Goal: Information Seeking & Learning: Learn about a topic

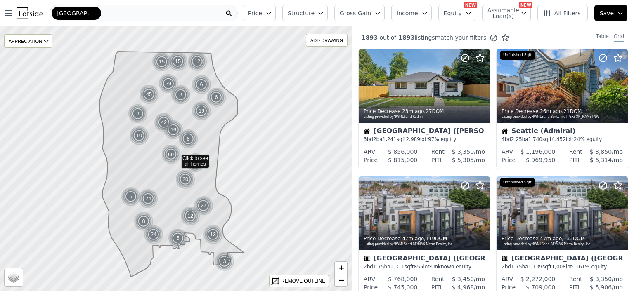
click at [92, 10] on div "[GEOGRAPHIC_DATA]" at bounding box center [144, 13] width 188 height 17
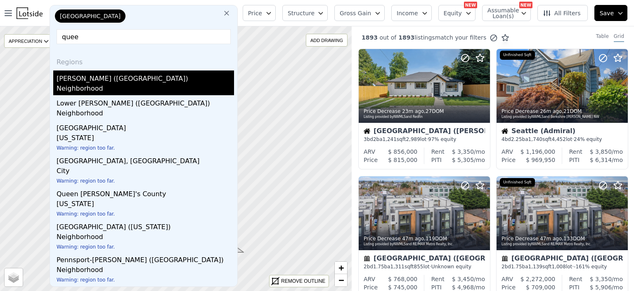
type input "quee"
click at [68, 88] on div "Neighborhood" at bounding box center [146, 90] width 178 height 12
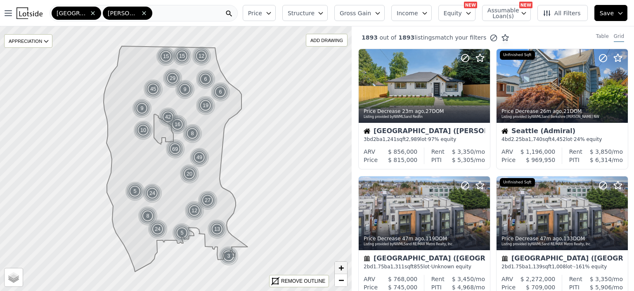
click at [341, 267] on span "+" at bounding box center [341, 268] width 5 height 10
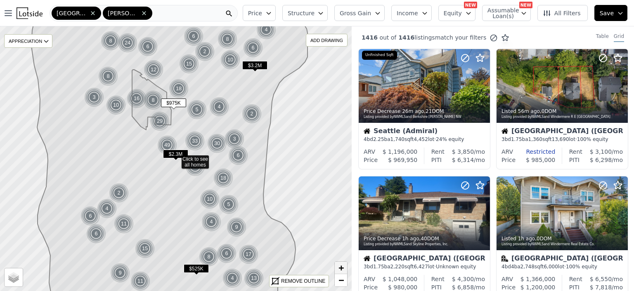
click at [341, 267] on span "+" at bounding box center [341, 268] width 5 height 10
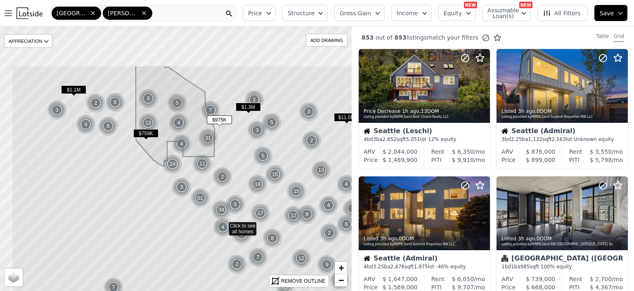
drag, startPoint x: 146, startPoint y: 65, endPoint x: 194, endPoint y: 132, distance: 81.7
click at [194, 132] on icon at bounding box center [224, 226] width 424 height 320
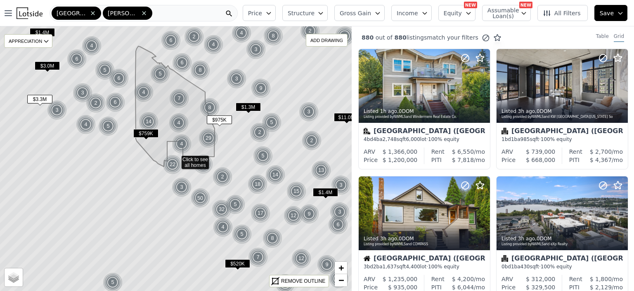
click at [324, 12] on icon "button" at bounding box center [320, 13] width 7 height 7
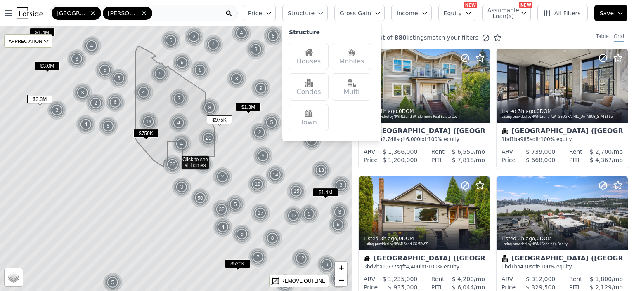
click at [326, 52] on div "Houses" at bounding box center [309, 56] width 40 height 27
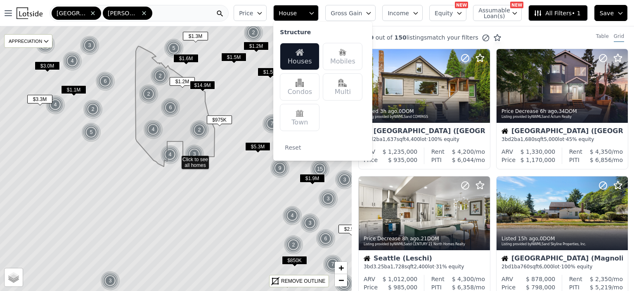
click at [304, 116] on img at bounding box center [300, 113] width 8 height 8
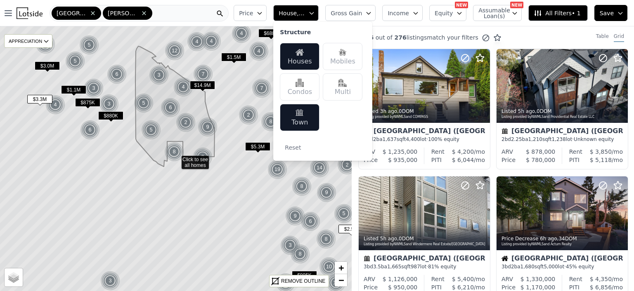
click at [356, 88] on div "Multi" at bounding box center [343, 86] width 40 height 27
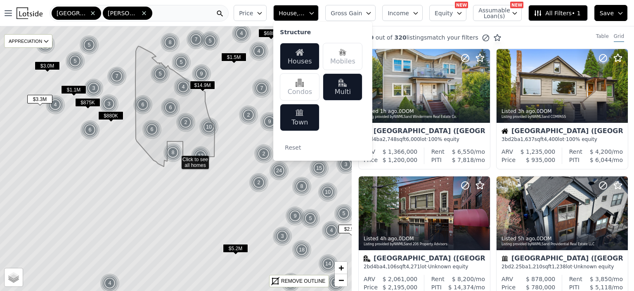
click at [262, 13] on icon "button" at bounding box center [260, 13] width 4 height 2
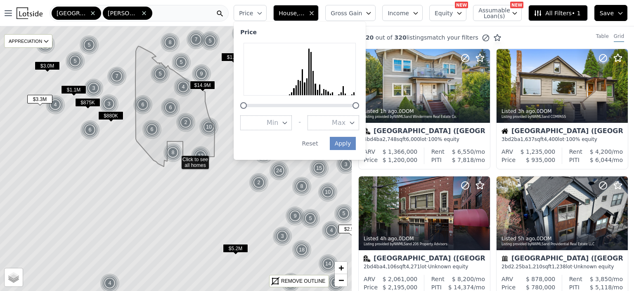
click at [354, 123] on icon "button" at bounding box center [352, 123] width 4 height 2
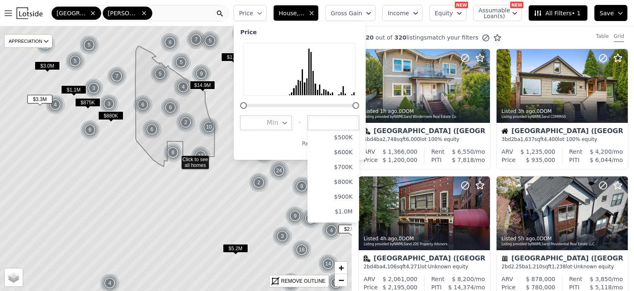
scroll to position [83, 0]
click at [355, 203] on button "$1.0M" at bounding box center [334, 203] width 52 height 15
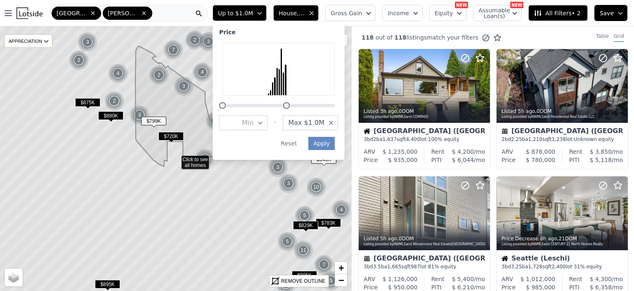
click at [176, 222] on icon at bounding box center [176, 159] width 424 height 320
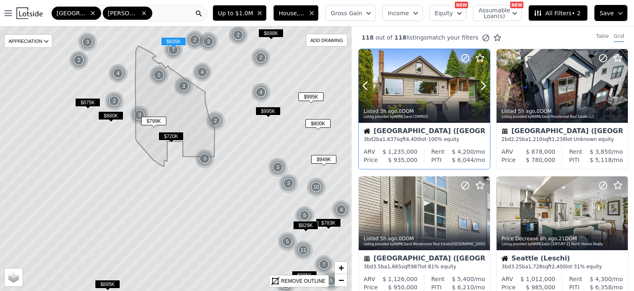
click at [414, 94] on div at bounding box center [424, 86] width 131 height 74
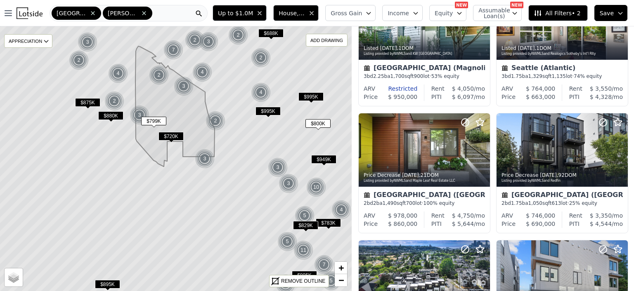
scroll to position [528, 0]
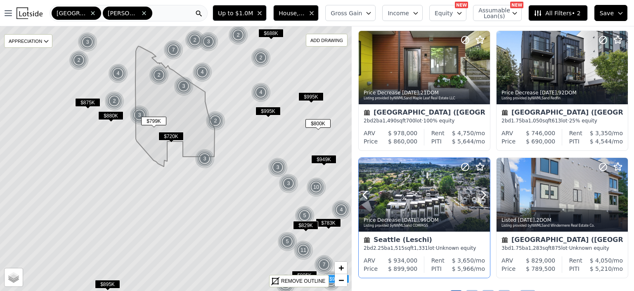
click at [408, 194] on div at bounding box center [424, 195] width 131 height 74
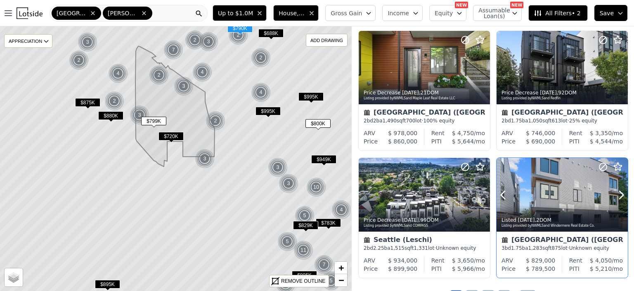
click at [544, 190] on div at bounding box center [562, 195] width 131 height 74
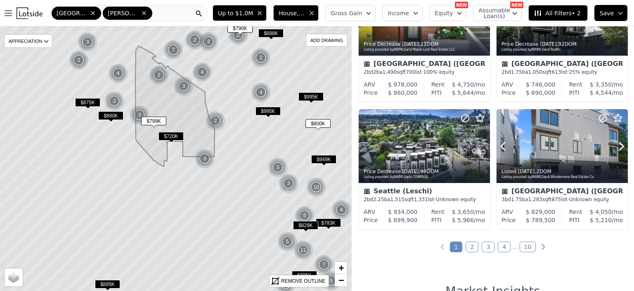
scroll to position [578, 0]
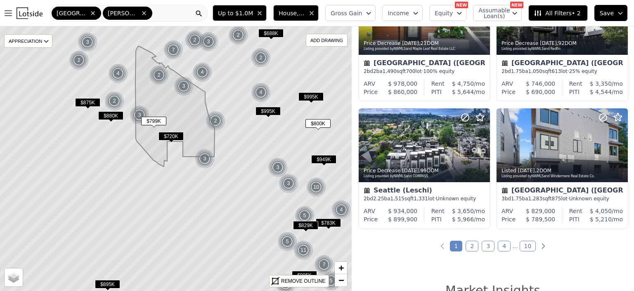
click at [471, 244] on link "2" at bounding box center [472, 246] width 13 height 11
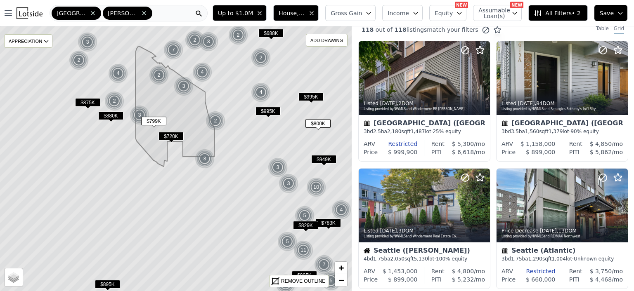
scroll to position [0, 0]
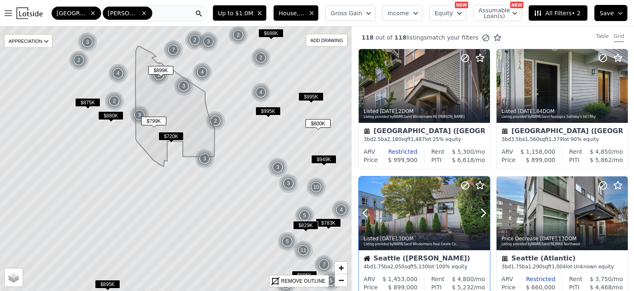
click at [421, 211] on div at bounding box center [424, 214] width 131 height 74
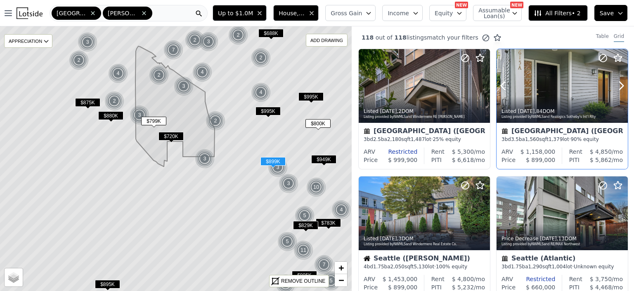
click at [553, 98] on div at bounding box center [562, 104] width 131 height 15
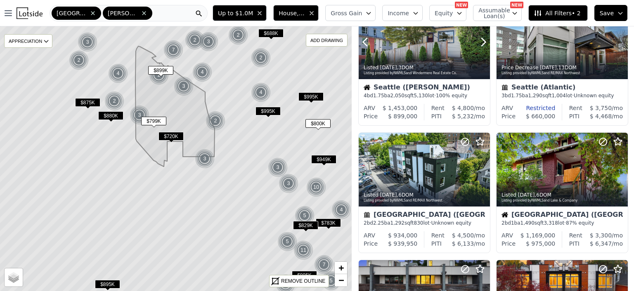
scroll to position [182, 0]
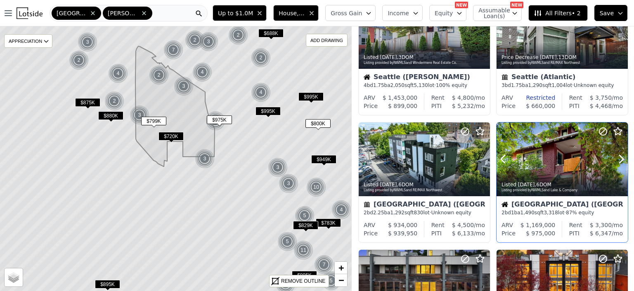
click at [550, 166] on div at bounding box center [562, 160] width 131 height 74
click at [546, 152] on div at bounding box center [562, 160] width 131 height 74
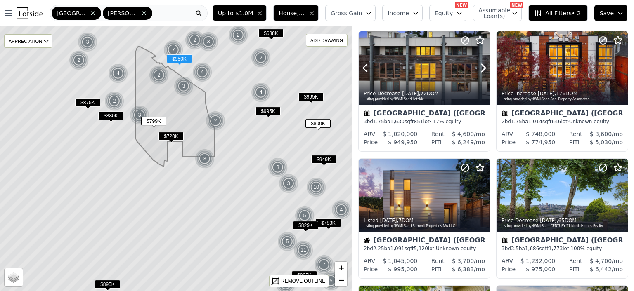
scroll to position [429, 0]
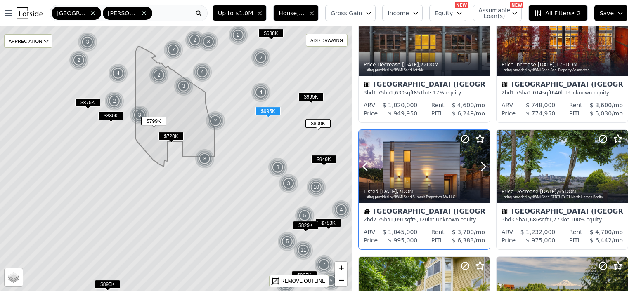
click at [409, 171] on div at bounding box center [424, 167] width 131 height 74
click at [314, 124] on span "$800K" at bounding box center [317, 123] width 25 height 9
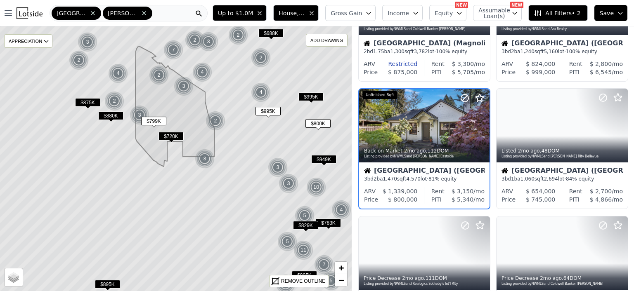
scroll to position [192, 0]
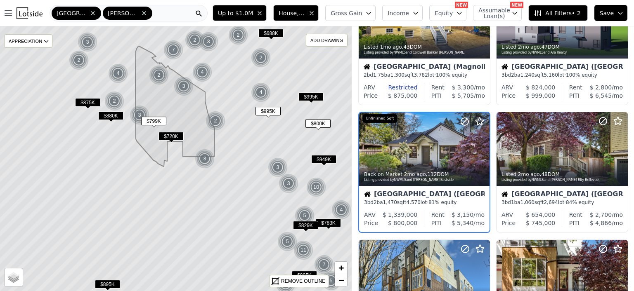
click at [152, 121] on span "$799K" at bounding box center [153, 121] width 25 height 9
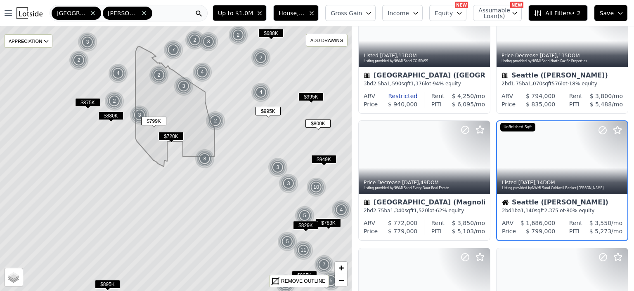
scroll to position [447, 0]
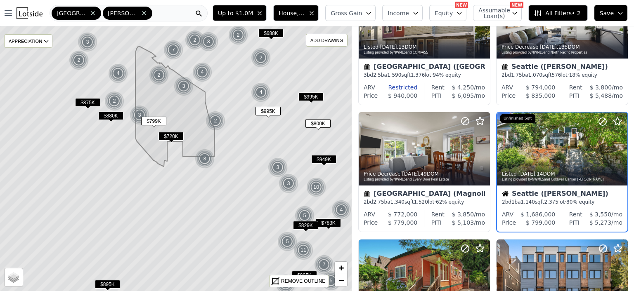
click at [111, 115] on span "$880K" at bounding box center [110, 115] width 25 height 9
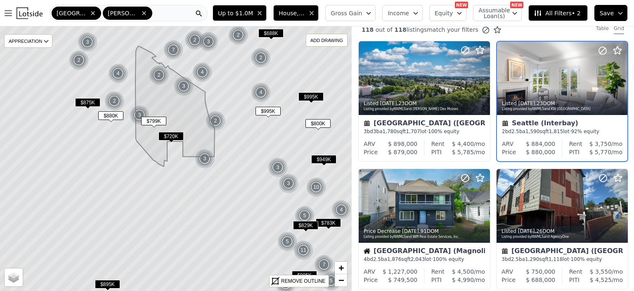
scroll to position [0, 0]
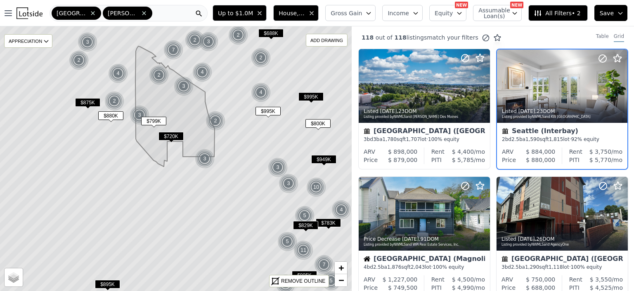
click at [82, 101] on span "$875K" at bounding box center [87, 102] width 25 height 9
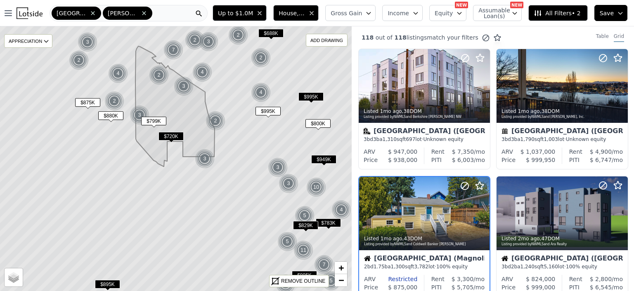
scroll to position [64, 0]
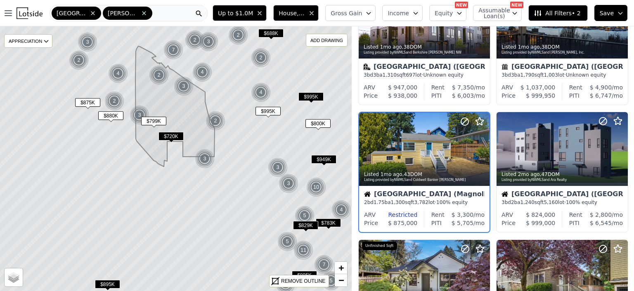
click at [157, 74] on img at bounding box center [159, 75] width 20 height 20
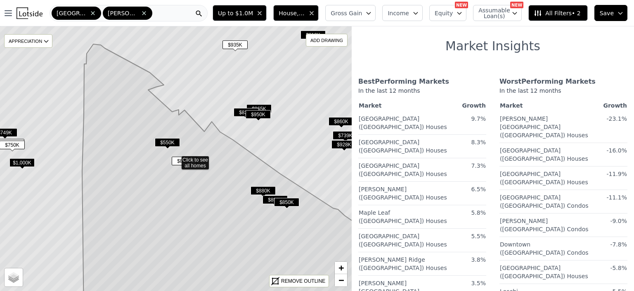
click at [163, 142] on span "$550K" at bounding box center [167, 142] width 25 height 9
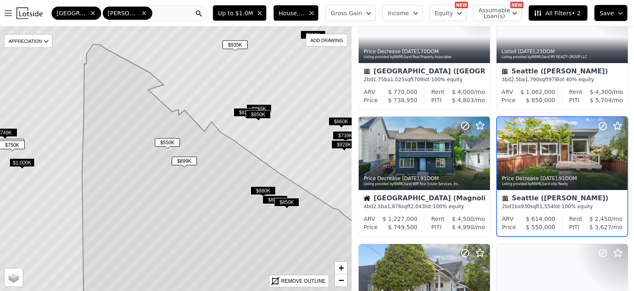
scroll to position [447, 0]
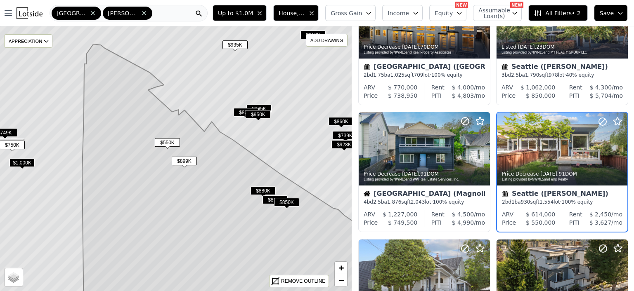
click at [185, 160] on span "$899K" at bounding box center [184, 161] width 25 height 9
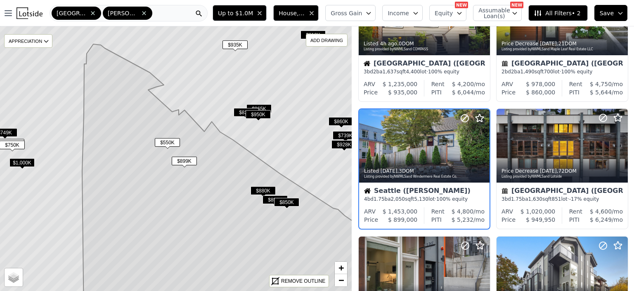
scroll to position [64, 0]
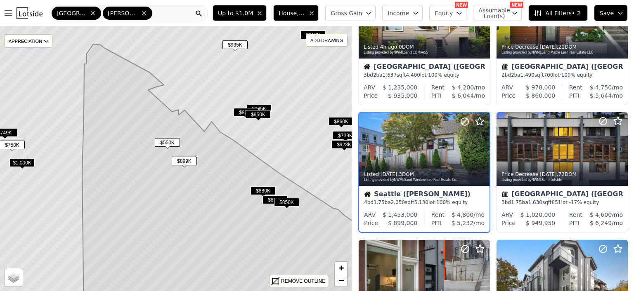
click at [263, 190] on span "$880K" at bounding box center [263, 191] width 25 height 9
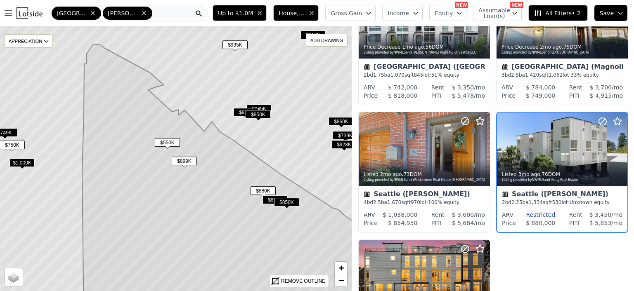
click at [286, 201] on span "$850K" at bounding box center [286, 202] width 25 height 9
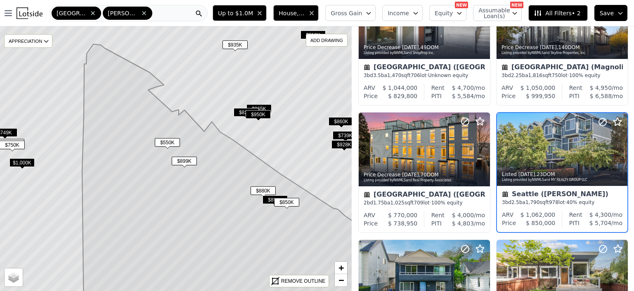
scroll to position [320, 0]
click at [542, 153] on div at bounding box center [562, 149] width 130 height 73
click at [236, 43] on span "$935K" at bounding box center [235, 44] width 25 height 9
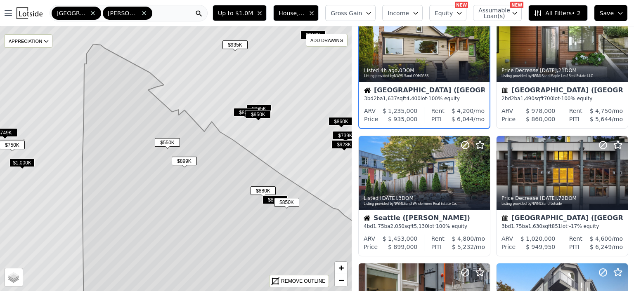
scroll to position [0, 0]
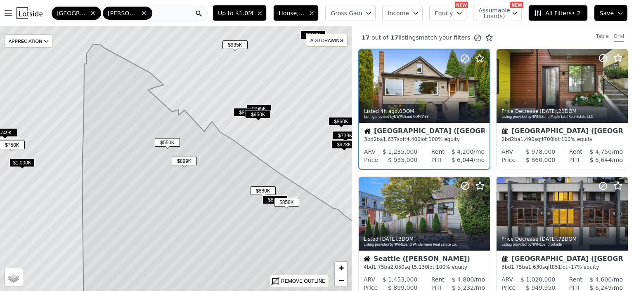
click at [255, 115] on span "$950K" at bounding box center [258, 114] width 25 height 9
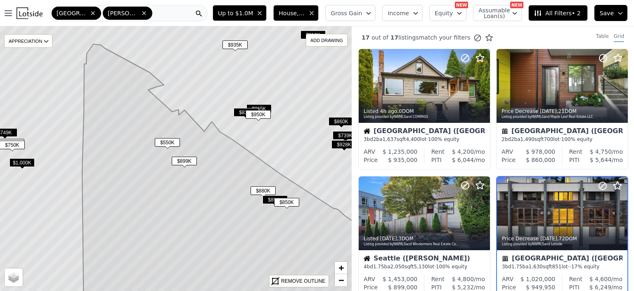
scroll to position [64, 0]
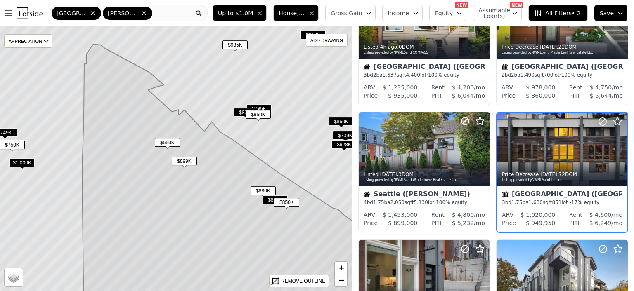
click at [241, 112] on span "$830K" at bounding box center [246, 112] width 25 height 9
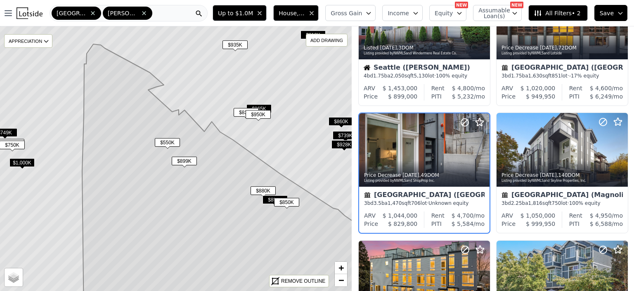
scroll to position [192, 0]
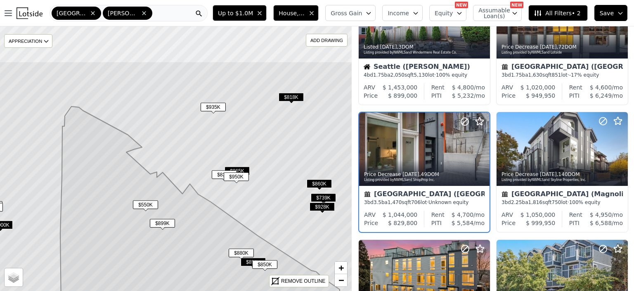
drag, startPoint x: 305, startPoint y: 68, endPoint x: 284, endPoint y: 129, distance: 65.3
click at [284, 129] on icon at bounding box center [154, 222] width 424 height 320
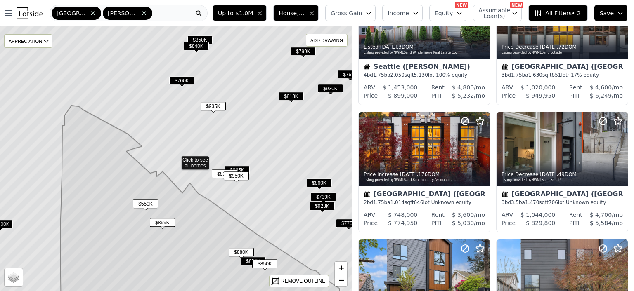
click at [292, 95] on span "$818K" at bounding box center [291, 96] width 25 height 9
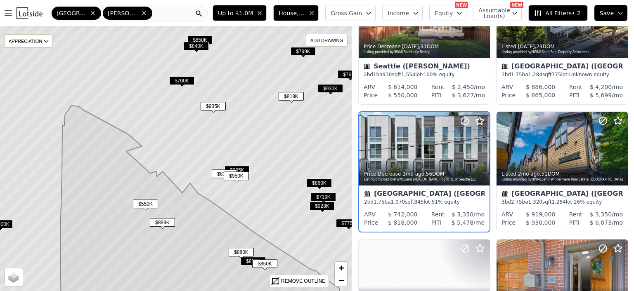
scroll to position [64, 0]
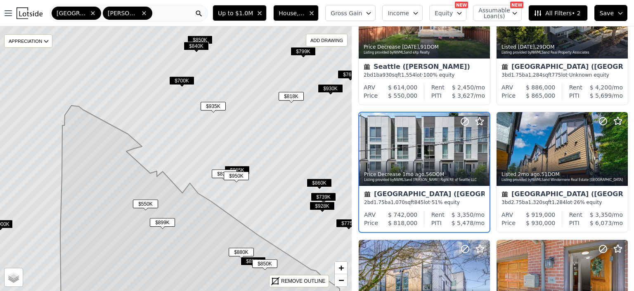
click at [143, 203] on span "$550K" at bounding box center [145, 204] width 25 height 9
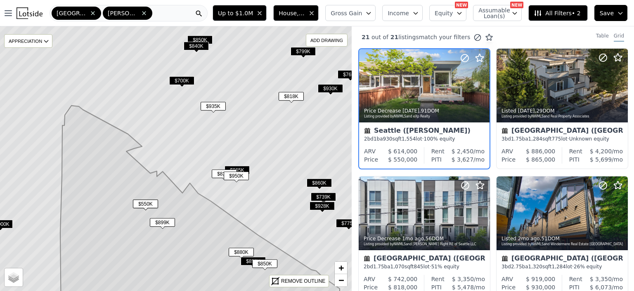
scroll to position [0, 0]
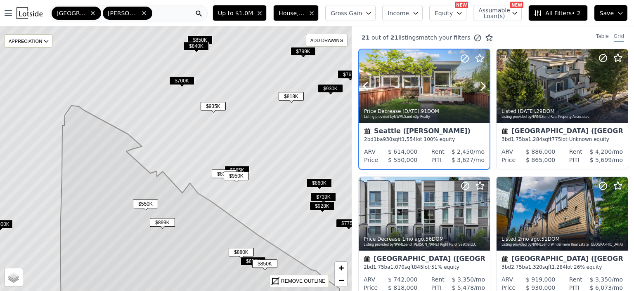
click at [423, 86] on div at bounding box center [424, 86] width 130 height 73
click at [289, 97] on span "$818K" at bounding box center [291, 96] width 25 height 9
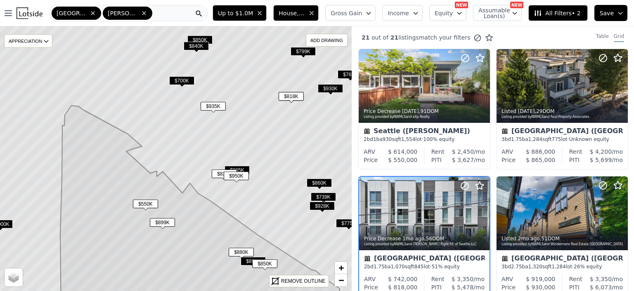
scroll to position [64, 0]
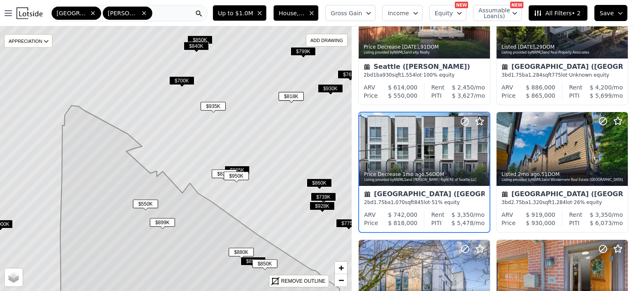
click at [180, 79] on span "$700K" at bounding box center [181, 80] width 25 height 9
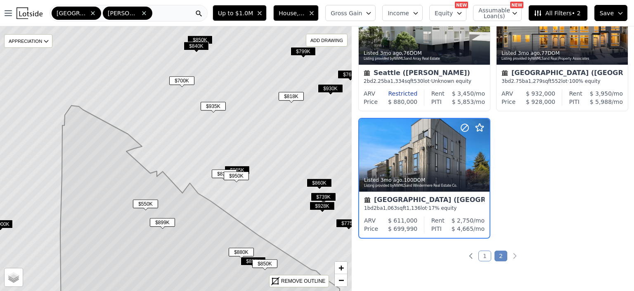
scroll to position [447, 0]
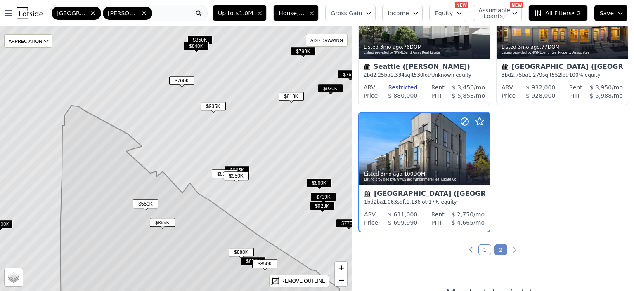
click at [321, 181] on span "$860K" at bounding box center [319, 183] width 25 height 9
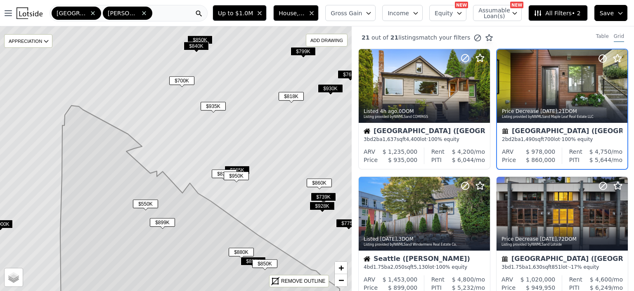
scroll to position [0, 0]
click at [325, 197] on span "$739K" at bounding box center [323, 197] width 25 height 9
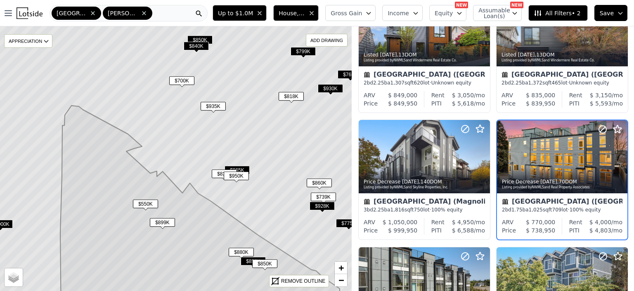
scroll to position [447, 0]
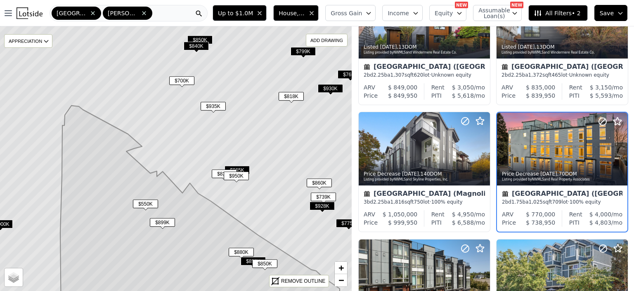
click at [321, 205] on span "$928K" at bounding box center [322, 206] width 25 height 9
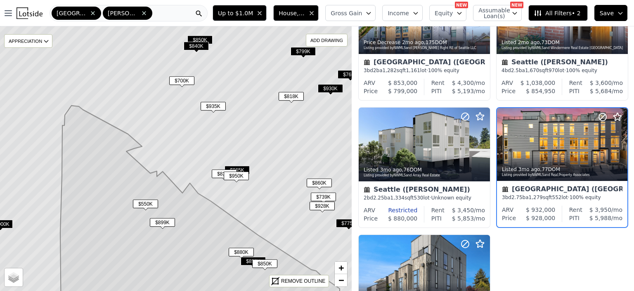
scroll to position [320, 0]
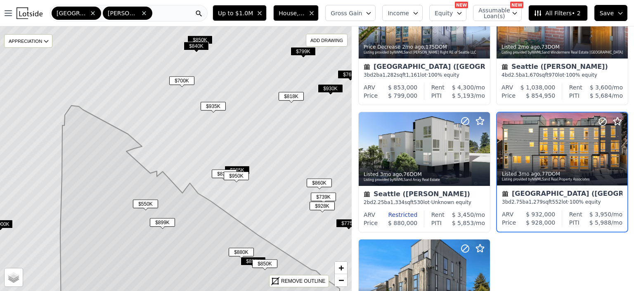
click at [548, 282] on div "Price Decrease 4w ago , 91 DOM Listing provided by NWMLS and eXp Realty Seattle…" at bounding box center [493, 48] width 282 height 638
click at [571, 160] on div at bounding box center [562, 166] width 130 height 15
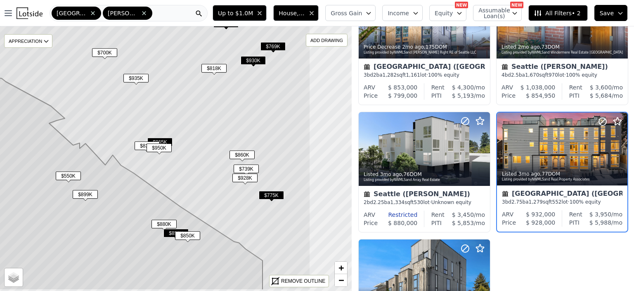
drag, startPoint x: 252, startPoint y: 130, endPoint x: 175, endPoint y: 102, distance: 82.1
click at [175, 102] on icon at bounding box center [99, 131] width 424 height 320
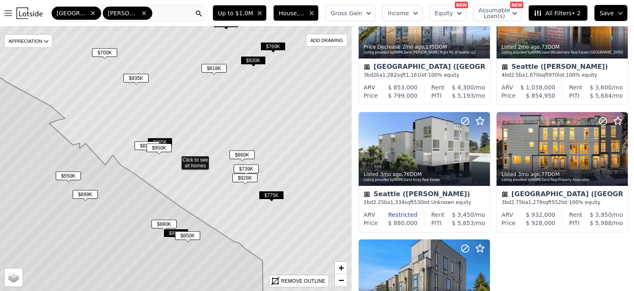
scroll to position [192, 0]
click at [272, 194] on span "$775K" at bounding box center [271, 195] width 25 height 9
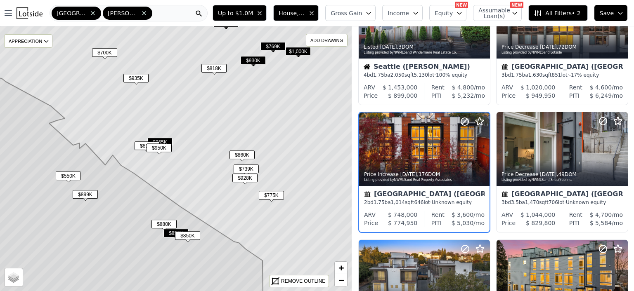
click at [248, 58] on span "$930K" at bounding box center [253, 60] width 25 height 9
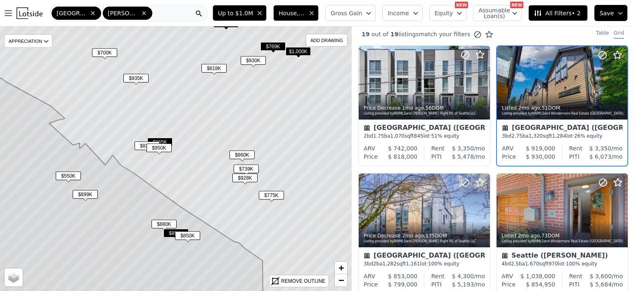
scroll to position [0, 0]
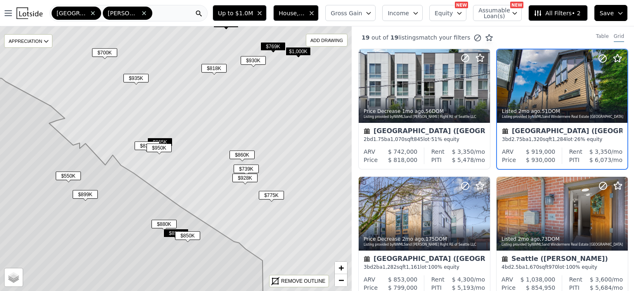
click at [214, 67] on span "$818K" at bounding box center [213, 68] width 25 height 9
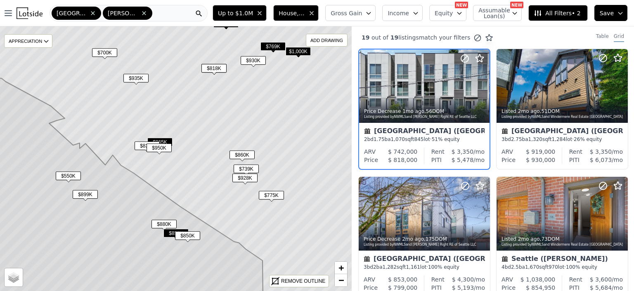
click at [247, 61] on span "$930K" at bounding box center [253, 60] width 25 height 9
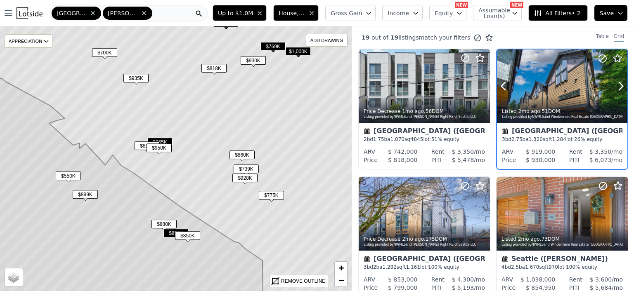
click at [540, 92] on div at bounding box center [562, 86] width 130 height 73
click at [134, 78] on span "$935K" at bounding box center [135, 78] width 25 height 9
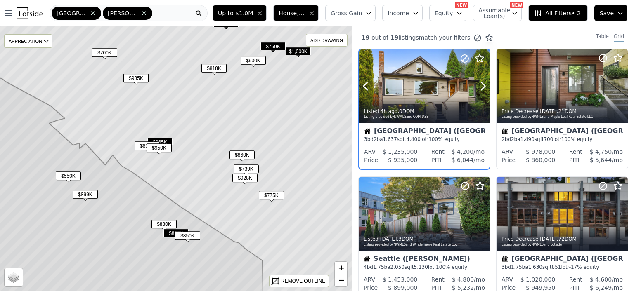
click at [421, 94] on div at bounding box center [424, 86] width 130 height 73
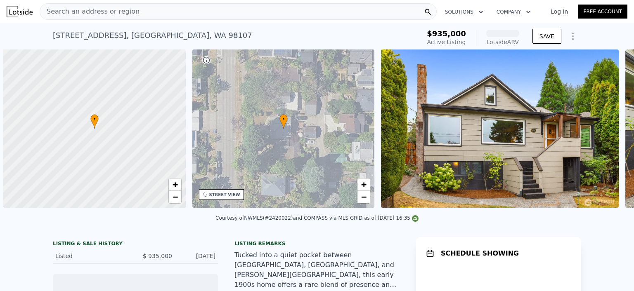
scroll to position [0, 3]
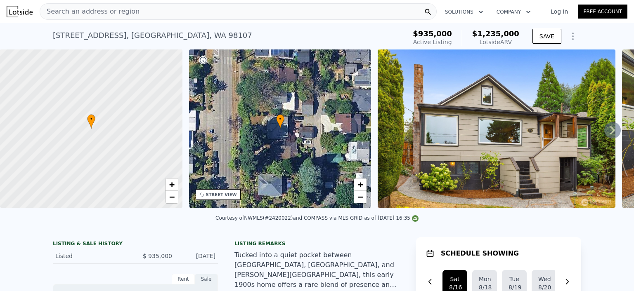
click at [604, 135] on icon at bounding box center [612, 130] width 17 height 17
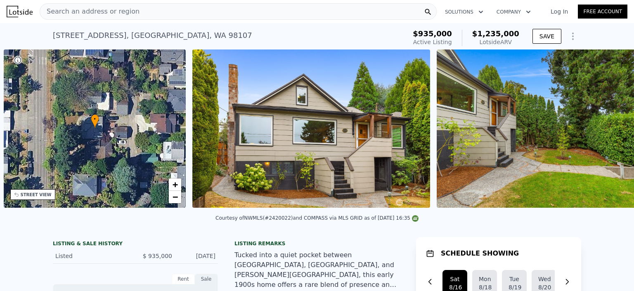
scroll to position [0, 192]
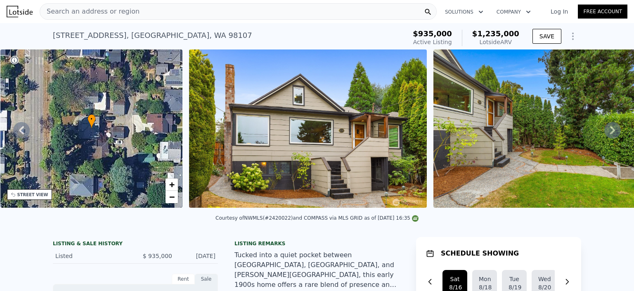
click at [604, 135] on icon at bounding box center [612, 130] width 17 height 17
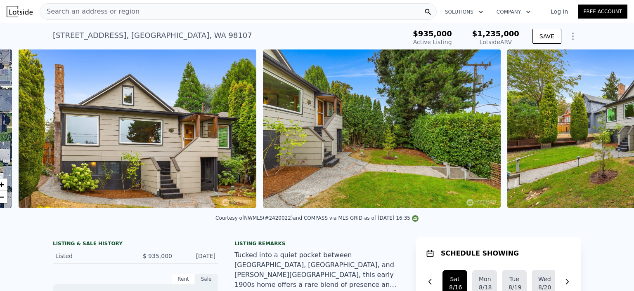
scroll to position [0, 378]
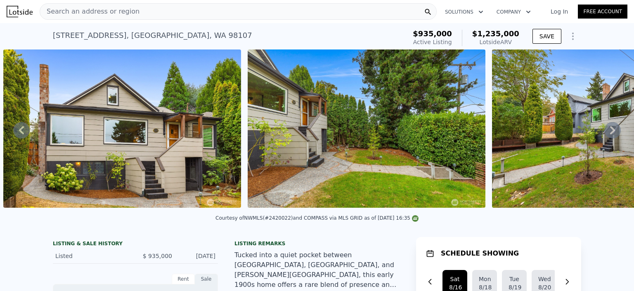
click at [604, 135] on div "• + − • + − STREET VIEW Loading... SATELLITE VIEW" at bounding box center [317, 130] width 634 height 161
click at [604, 135] on icon at bounding box center [612, 130] width 17 height 17
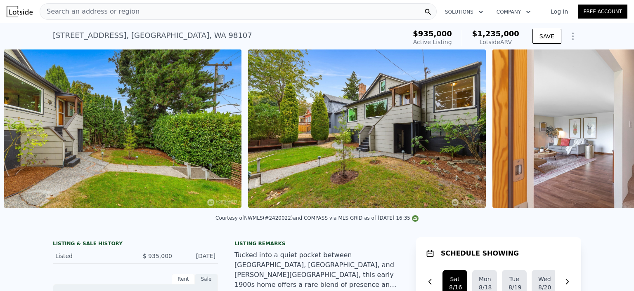
scroll to position [0, 622]
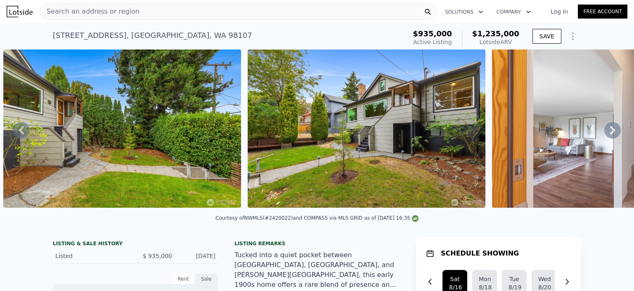
click at [604, 135] on icon at bounding box center [612, 130] width 17 height 17
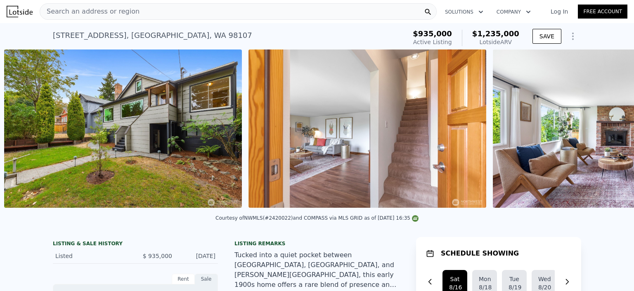
scroll to position [0, 866]
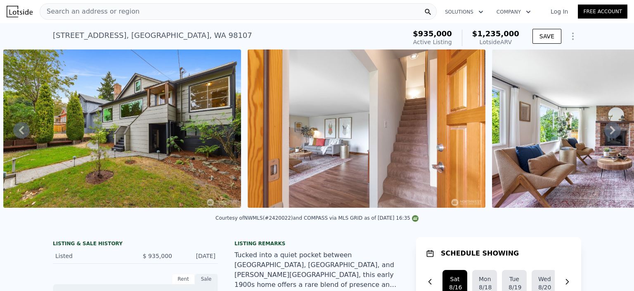
click at [558, 12] on link "Log In" at bounding box center [559, 11] width 37 height 8
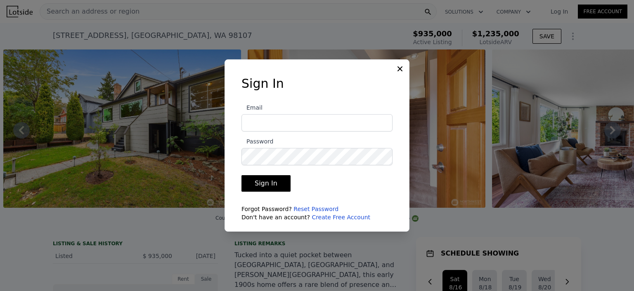
type input "leeincr@gmail.com"
click at [271, 180] on button "Sign In" at bounding box center [265, 183] width 49 height 17
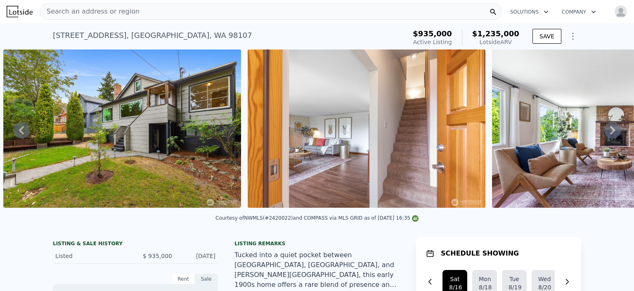
click at [608, 131] on icon at bounding box center [612, 130] width 17 height 17
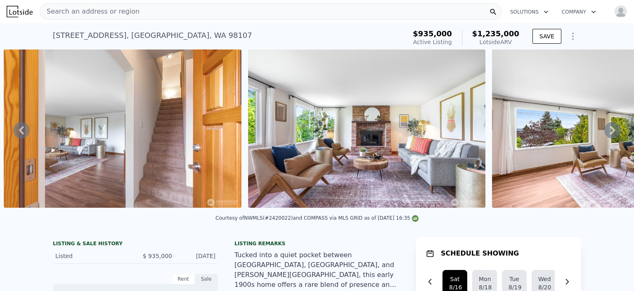
click at [608, 131] on icon at bounding box center [612, 130] width 17 height 17
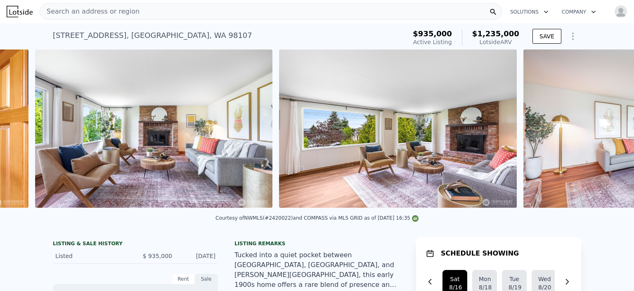
scroll to position [0, 1355]
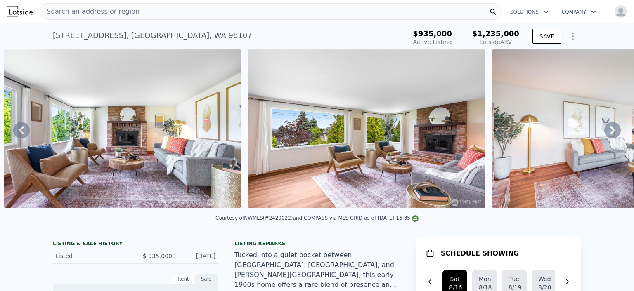
click at [608, 131] on div "• + − • + − STREET VIEW Loading... SATELLITE VIEW" at bounding box center [317, 130] width 634 height 161
click at [608, 131] on icon at bounding box center [612, 130] width 17 height 17
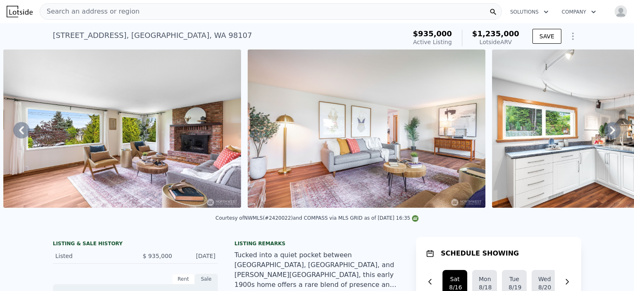
click at [608, 131] on icon at bounding box center [612, 130] width 17 height 17
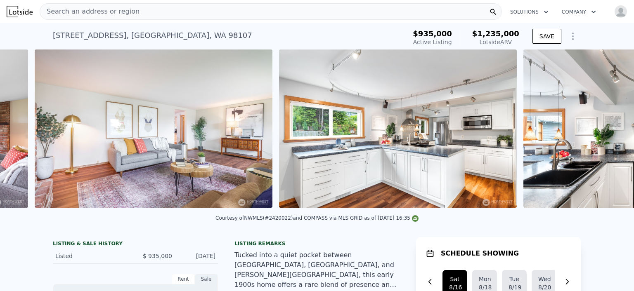
scroll to position [0, 1844]
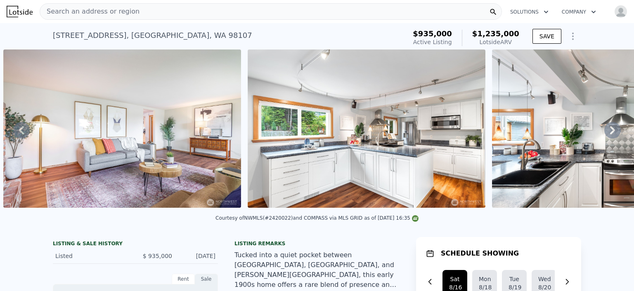
click at [608, 131] on icon at bounding box center [612, 130] width 17 height 17
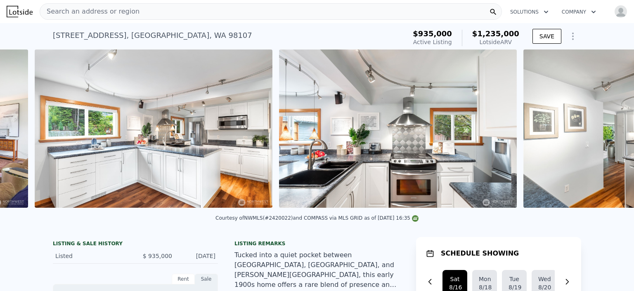
scroll to position [0, 2088]
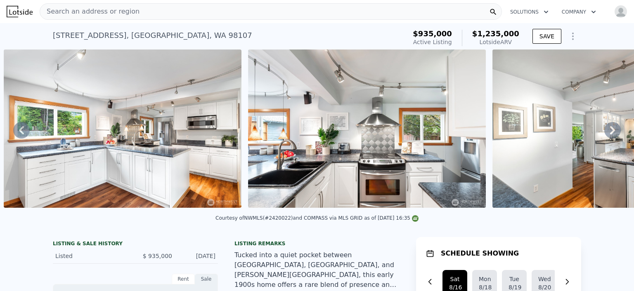
click at [608, 131] on icon at bounding box center [612, 130] width 17 height 17
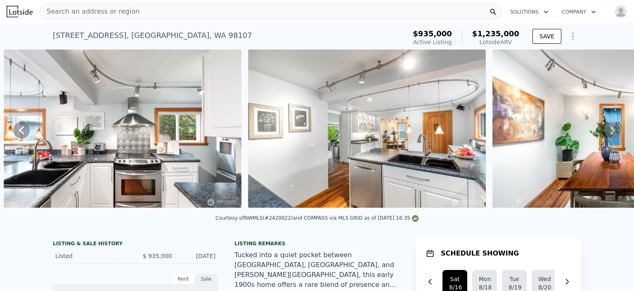
click at [608, 131] on icon at bounding box center [612, 130] width 17 height 17
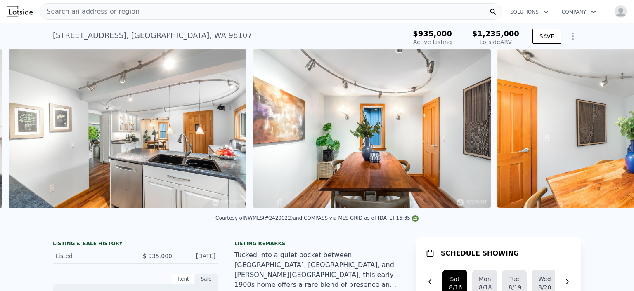
scroll to position [0, 2576]
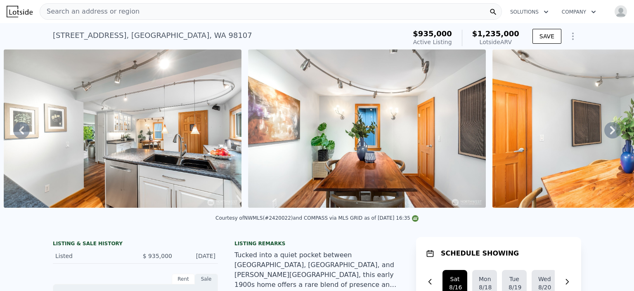
click at [608, 131] on icon at bounding box center [612, 130] width 17 height 17
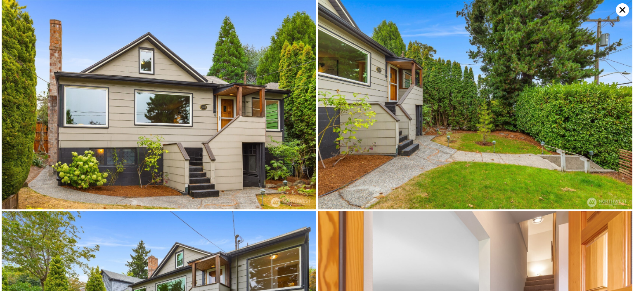
scroll to position [0, 2821]
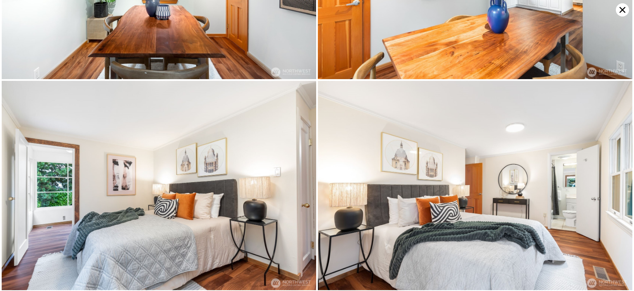
scroll to position [1256, 0]
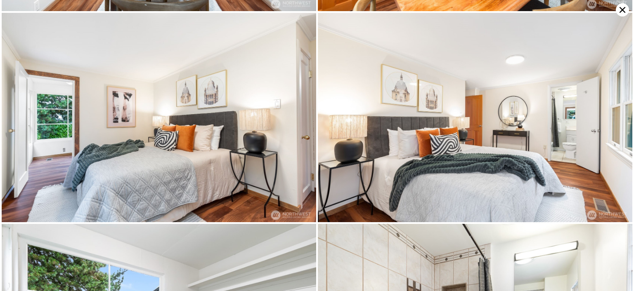
click at [623, 5] on icon at bounding box center [622, 9] width 13 height 13
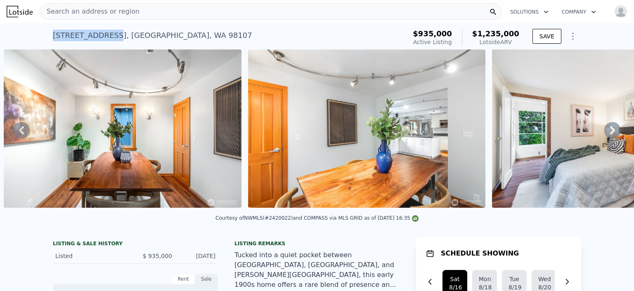
drag, startPoint x: 51, startPoint y: 34, endPoint x: 109, endPoint y: 36, distance: 58.6
click at [109, 36] on div "4224 3rd Ave NW , Seattle , WA 98107" at bounding box center [152, 36] width 199 height 12
copy div "4224 3rd Ave NW"
drag, startPoint x: 269, startPoint y: 224, endPoint x: 289, endPoint y: 223, distance: 19.8
click at [289, 221] on div "Courtesy of NWMLS (#2420022) and COMPASS via MLS GRID as of 08/14/2025 16:35" at bounding box center [316, 218] width 203 height 6
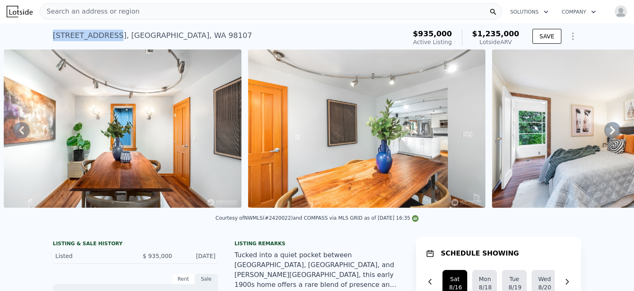
drag, startPoint x: 275, startPoint y: 226, endPoint x: 287, endPoint y: 143, distance: 83.4
click at [287, 143] on img at bounding box center [367, 129] width 238 height 159
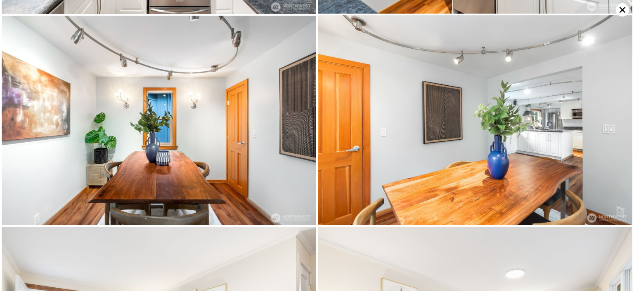
scroll to position [1046, 0]
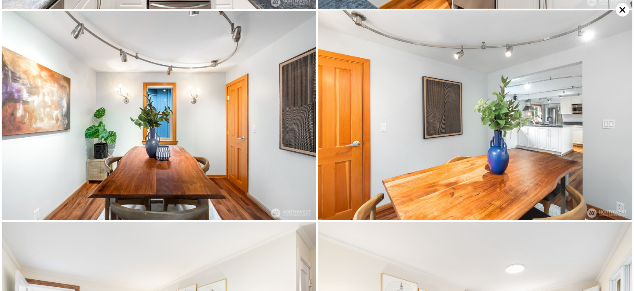
click at [622, 8] on icon at bounding box center [622, 9] width 13 height 13
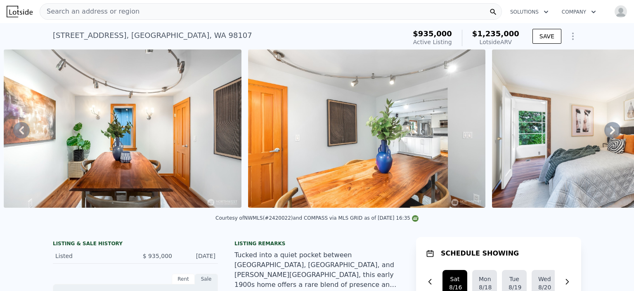
drag, startPoint x: 270, startPoint y: 223, endPoint x: 289, endPoint y: 224, distance: 19.5
click at [289, 221] on div "Courtesy of NWMLS (#2420022) and COMPASS via MLS GRID as of 08/14/2025 16:35" at bounding box center [316, 218] width 203 height 6
copy div "2420022)"
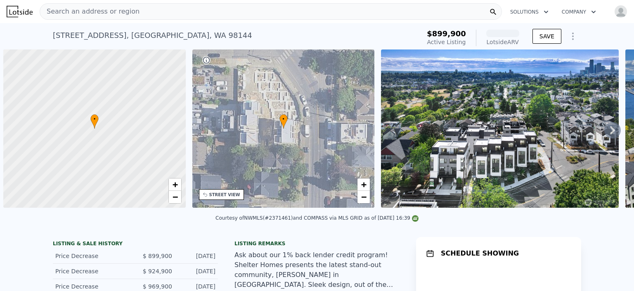
scroll to position [0, 3]
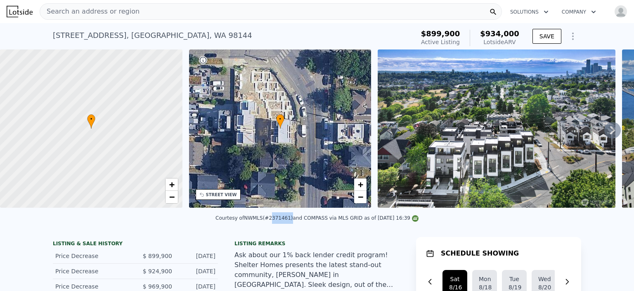
drag, startPoint x: 270, startPoint y: 223, endPoint x: 286, endPoint y: 224, distance: 16.9
click at [286, 221] on div "Courtesy of NWMLS (#2371461) and COMPASS via MLS GRID as of 08/14/2025 16:39" at bounding box center [316, 218] width 203 height 6
copy div "2371461"
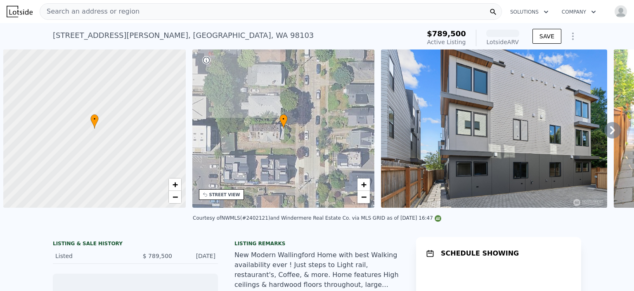
scroll to position [0, 3]
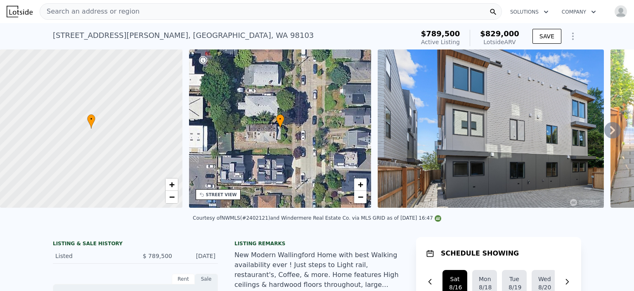
click at [607, 129] on icon at bounding box center [612, 130] width 17 height 17
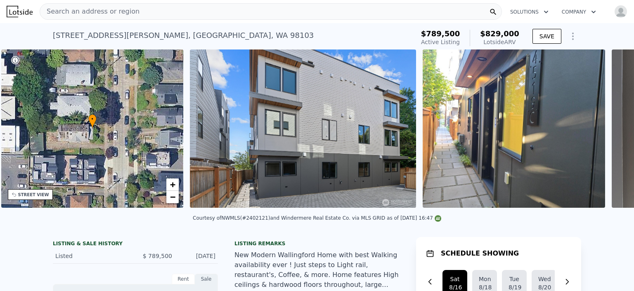
scroll to position [0, 192]
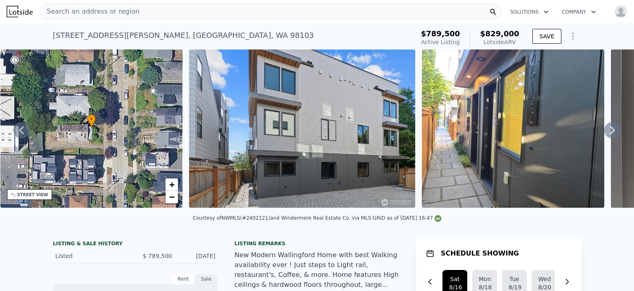
click at [607, 129] on icon at bounding box center [612, 130] width 17 height 17
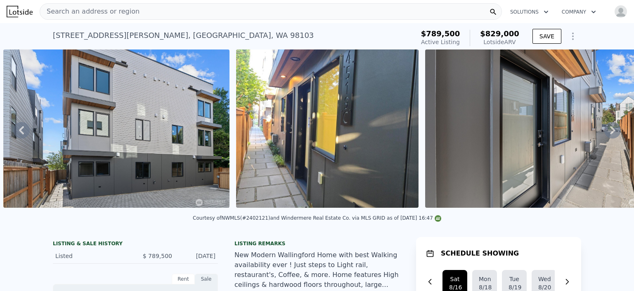
click at [607, 129] on icon at bounding box center [612, 130] width 17 height 17
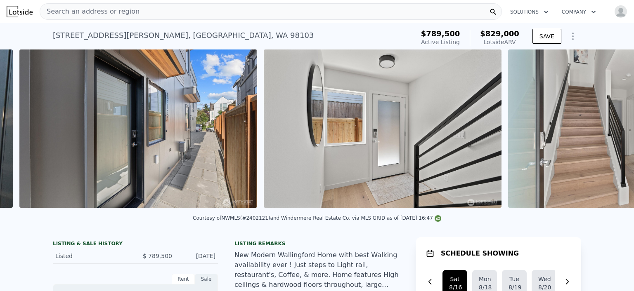
scroll to position [0, 799]
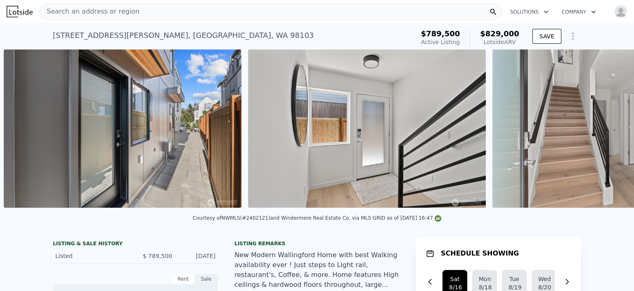
click at [607, 129] on img at bounding box center [611, 129] width 238 height 159
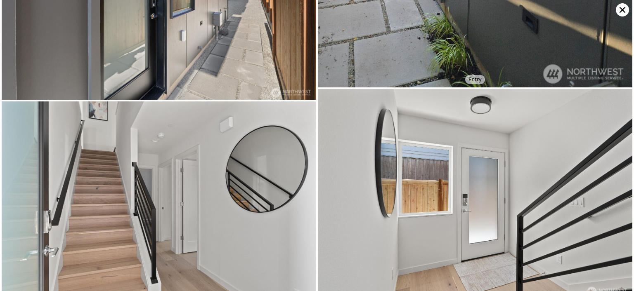
scroll to position [429, 0]
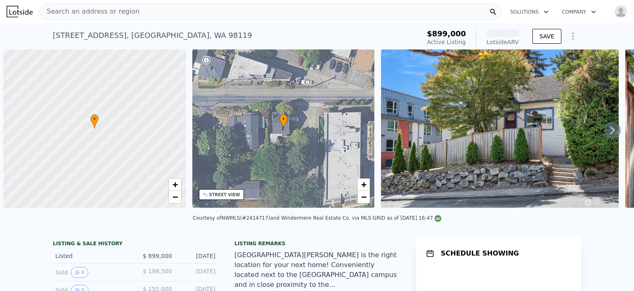
scroll to position [0, 3]
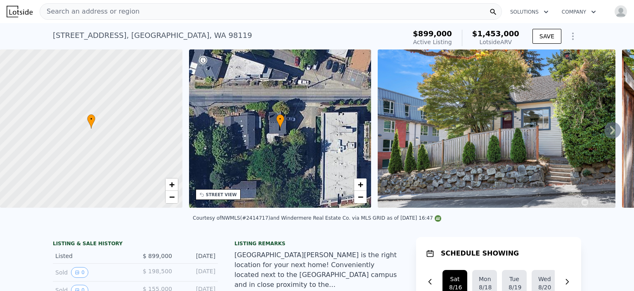
click at [250, 221] on div "Courtesy of NWMLS (#2414717) and Windermere Real Estate Co. via MLS GRID as of …" at bounding box center [317, 218] width 249 height 6
drag, startPoint x: 253, startPoint y: 224, endPoint x: 269, endPoint y: 224, distance: 16.1
click at [269, 221] on div "Courtesy of NWMLS (#2414717) and Windermere Real Estate Co. via MLS GRID as of …" at bounding box center [317, 218] width 249 height 6
copy div "2414717"
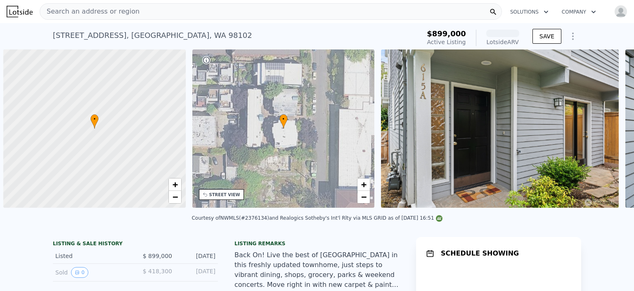
scroll to position [0, 3]
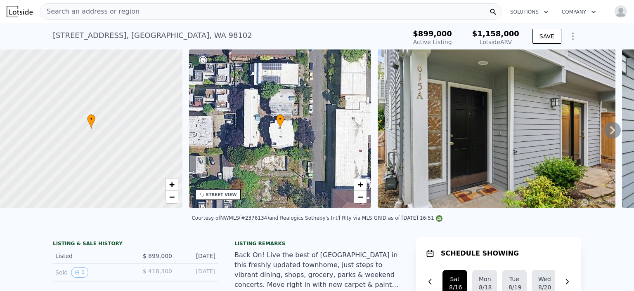
click at [604, 133] on icon at bounding box center [612, 130] width 17 height 17
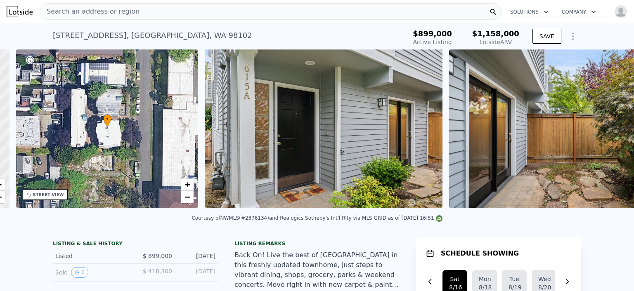
scroll to position [0, 192]
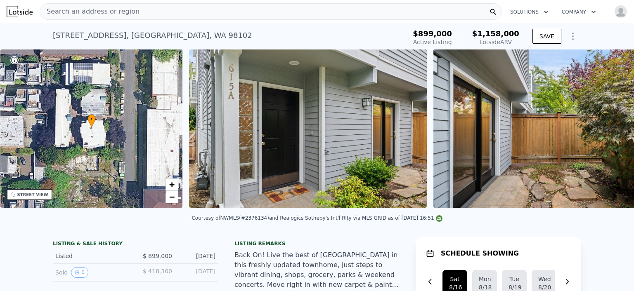
click at [604, 133] on img at bounding box center [552, 129] width 238 height 159
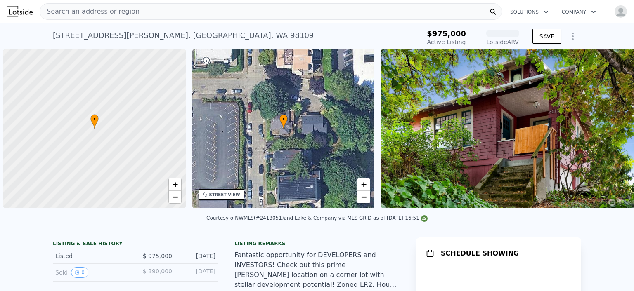
scroll to position [0, 3]
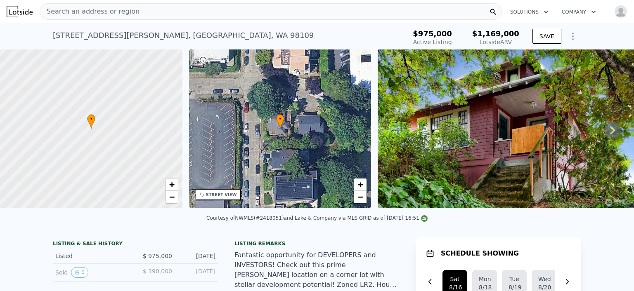
drag, startPoint x: 263, startPoint y: 223, endPoint x: 281, endPoint y: 223, distance: 18.2
click at [281, 221] on div "Courtesy of NWMLS (#2418051) and Lake & Company via MLS GRID as of 08/14/2025 1…" at bounding box center [316, 218] width 221 height 6
click at [274, 221] on div "Courtesy of NWMLS (#2418051) and Lake & Company via MLS GRID as of 08/14/2025 1…" at bounding box center [316, 218] width 221 height 6
drag, startPoint x: 262, startPoint y: 224, endPoint x: 281, endPoint y: 221, distance: 18.8
click at [281, 221] on div "Courtesy of NWMLS (#2418051) and Lake & Company via MLS GRID as of 08/14/2025 1…" at bounding box center [316, 218] width 221 height 6
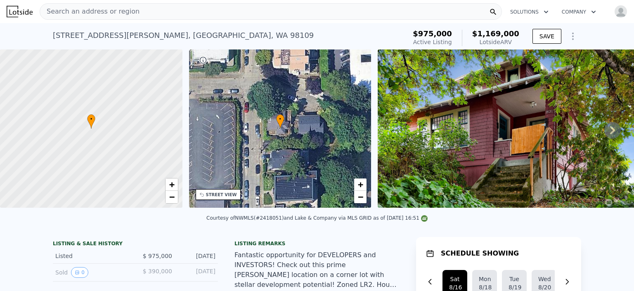
click at [273, 221] on div "Courtesy of NWMLS (#2418051) and Lake & Company via MLS GRID as of 08/14/2025 1…" at bounding box center [316, 218] width 221 height 6
drag, startPoint x: 263, startPoint y: 223, endPoint x: 280, endPoint y: 225, distance: 17.8
click at [280, 221] on div "Courtesy of NWMLS (#2418051) and Lake & Company via MLS GRID as of 08/14/2025 1…" at bounding box center [316, 218] width 221 height 6
copy div "2418051"
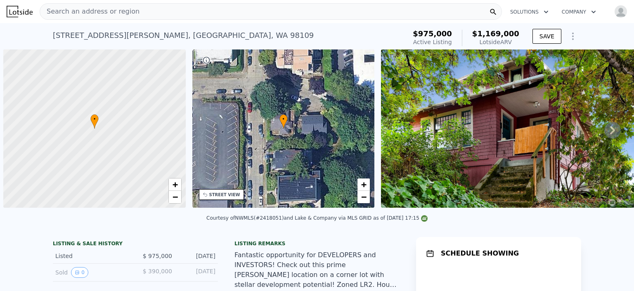
scroll to position [0, 3]
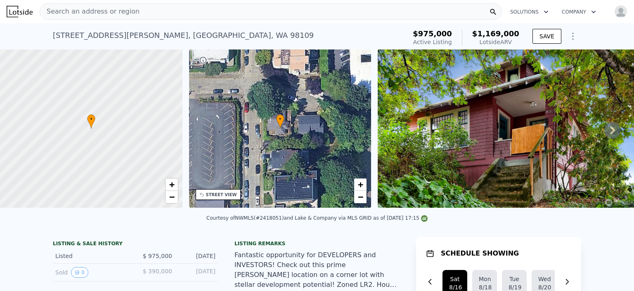
click at [533, 147] on img at bounding box center [509, 129] width 262 height 159
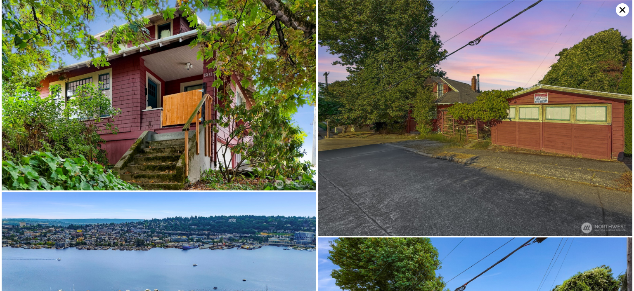
click at [524, 5] on img at bounding box center [475, 118] width 315 height 236
click at [547, 13] on img at bounding box center [475, 118] width 315 height 236
click at [178, 99] on img at bounding box center [159, 95] width 315 height 191
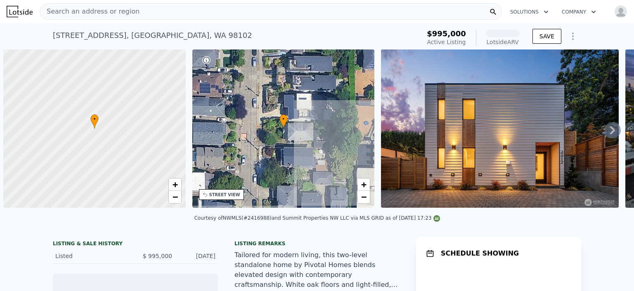
scroll to position [0, 3]
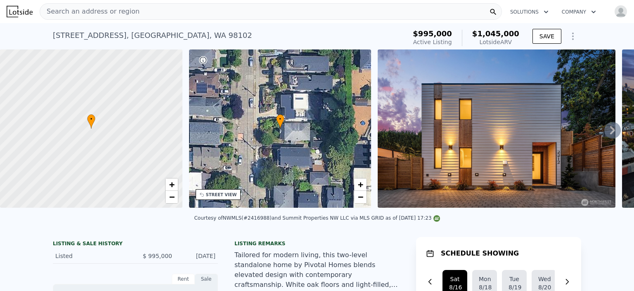
click at [605, 132] on icon at bounding box center [612, 130] width 17 height 17
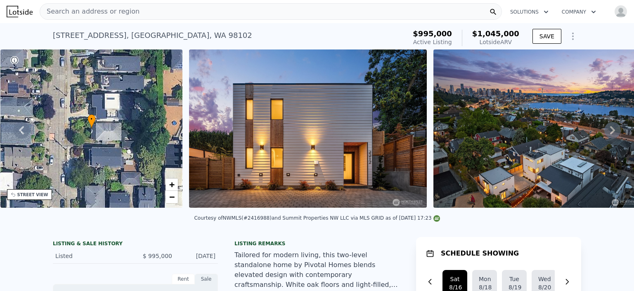
click at [610, 132] on icon at bounding box center [612, 130] width 5 height 8
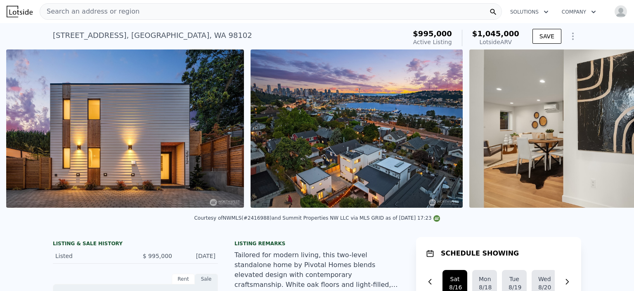
scroll to position [0, 378]
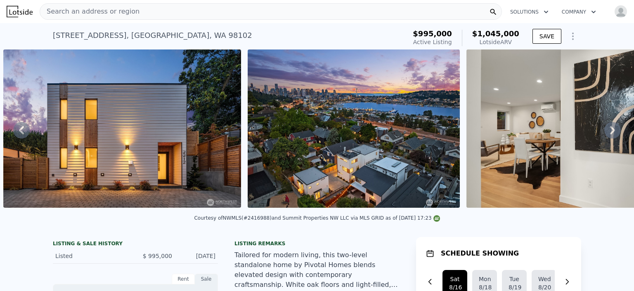
click at [610, 132] on icon at bounding box center [612, 130] width 5 height 8
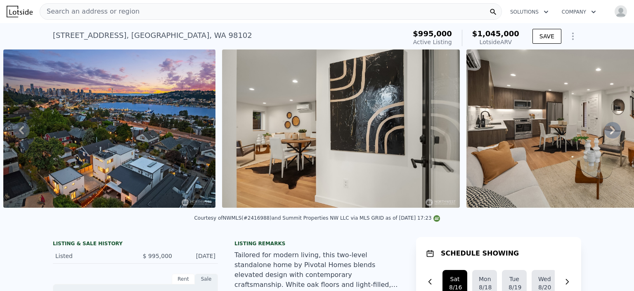
click at [610, 132] on icon at bounding box center [612, 130] width 5 height 8
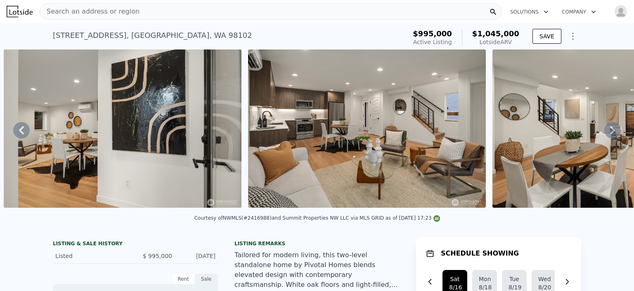
click at [610, 132] on icon at bounding box center [612, 130] width 5 height 8
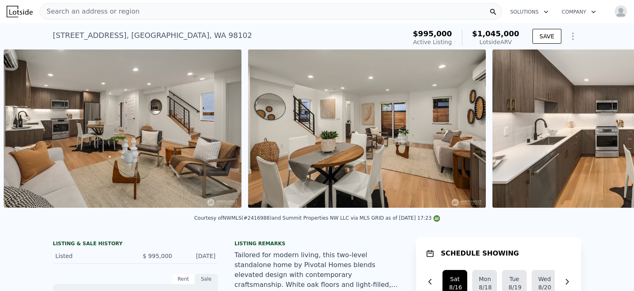
scroll to position [0, 1085]
click at [606, 132] on img at bounding box center [611, 129] width 238 height 159
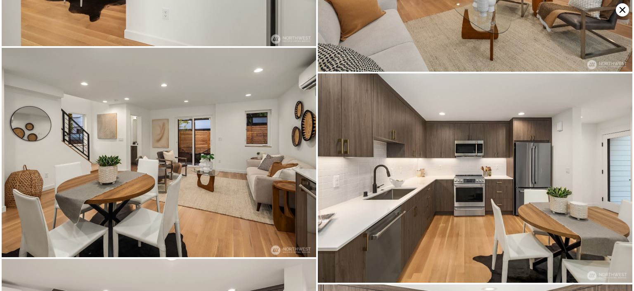
scroll to position [418, 0]
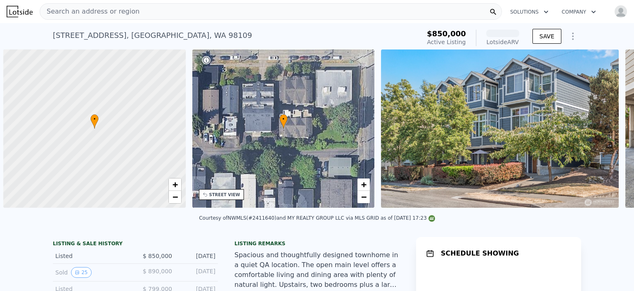
scroll to position [0, 3]
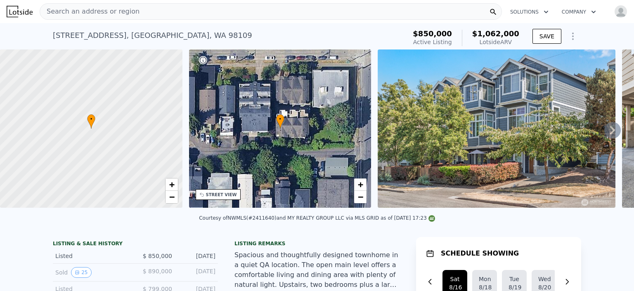
click at [604, 132] on icon at bounding box center [612, 130] width 17 height 17
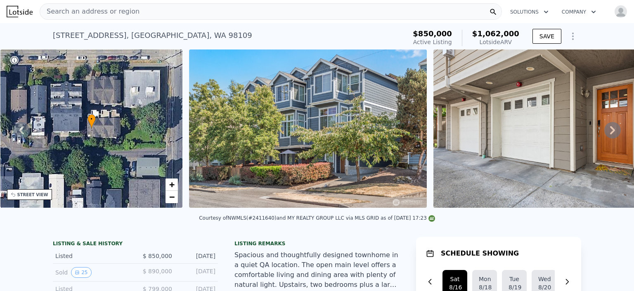
click at [604, 132] on icon at bounding box center [612, 130] width 17 height 17
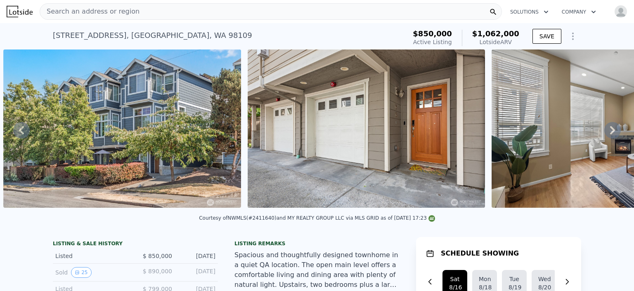
click at [604, 132] on icon at bounding box center [612, 130] width 17 height 17
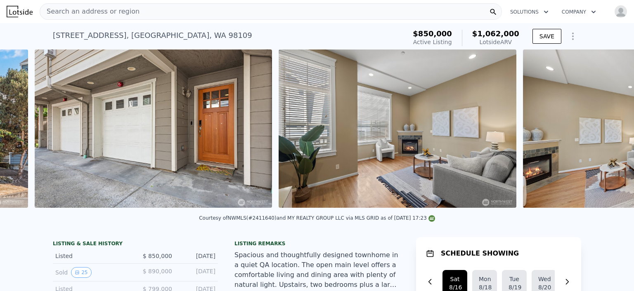
scroll to position [0, 622]
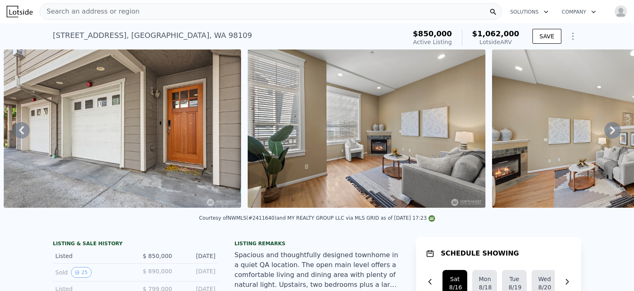
click at [604, 132] on icon at bounding box center [612, 130] width 17 height 17
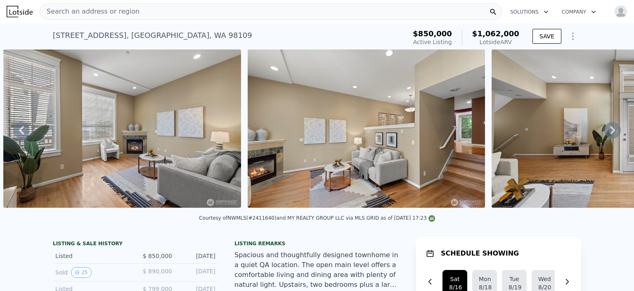
click at [604, 132] on icon at bounding box center [612, 130] width 17 height 17
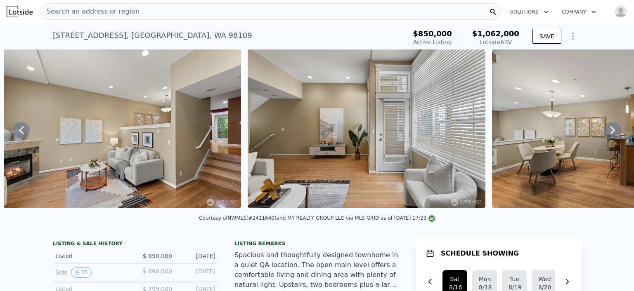
click at [604, 132] on icon at bounding box center [612, 130] width 17 height 17
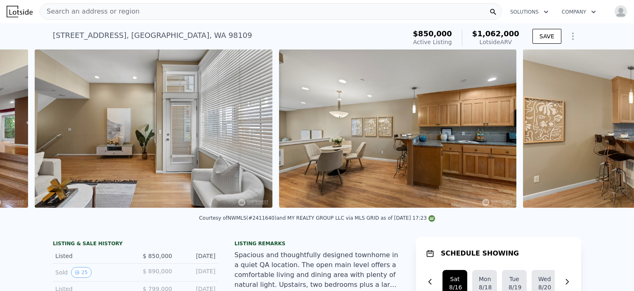
scroll to position [0, 1354]
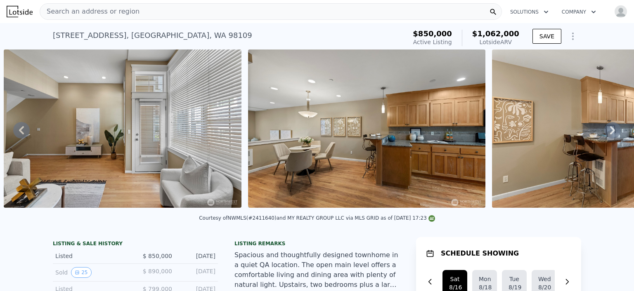
click at [604, 132] on icon at bounding box center [612, 130] width 17 height 17
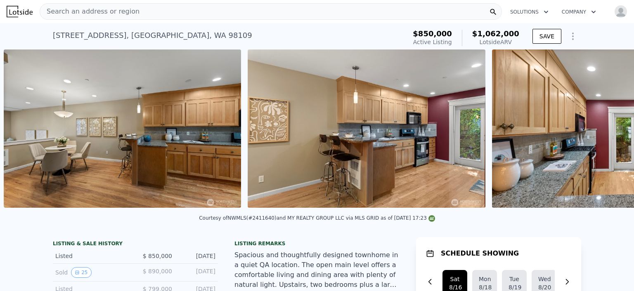
scroll to position [0, 1598]
click at [604, 132] on icon at bounding box center [612, 130] width 17 height 17
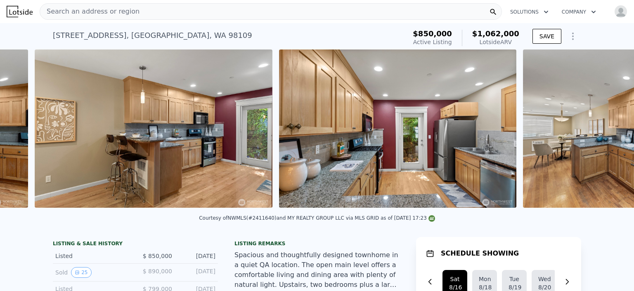
scroll to position [0, 1843]
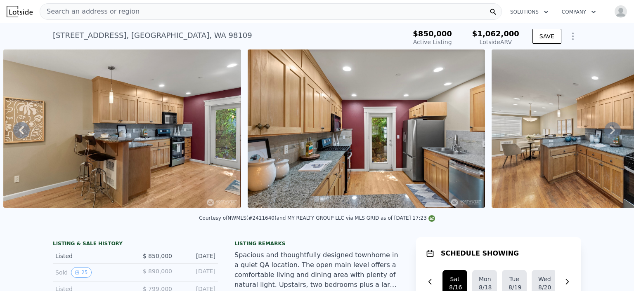
click at [604, 132] on icon at bounding box center [612, 130] width 17 height 17
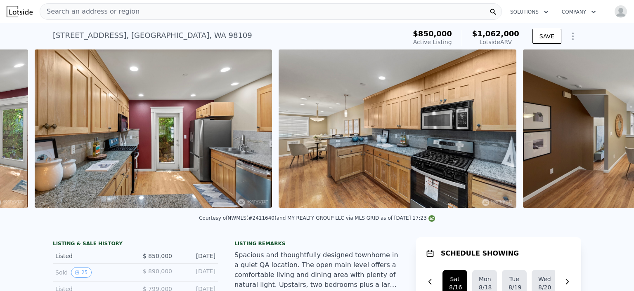
scroll to position [0, 2087]
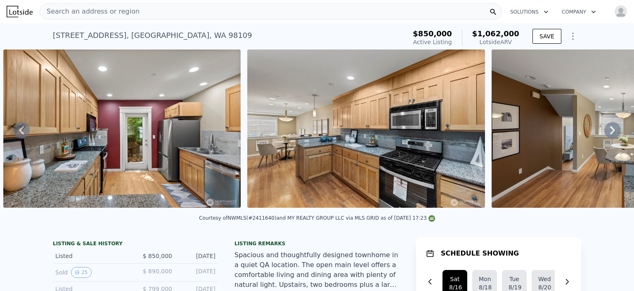
click at [604, 132] on icon at bounding box center [612, 130] width 17 height 17
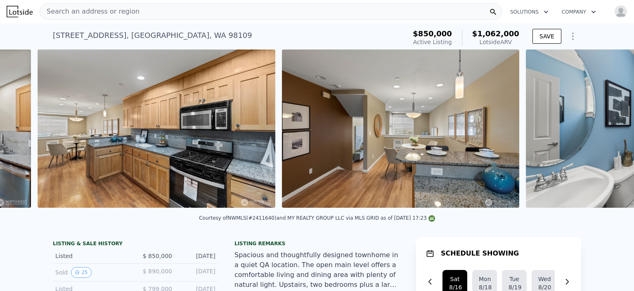
scroll to position [0, 2331]
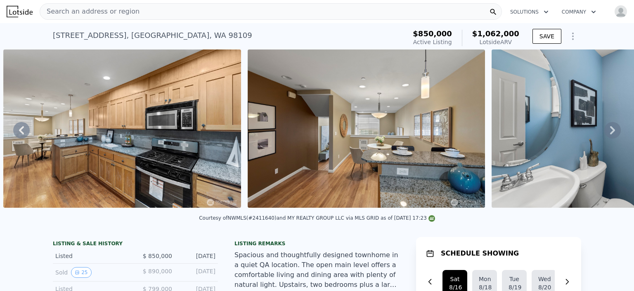
click at [604, 132] on icon at bounding box center [612, 130] width 17 height 17
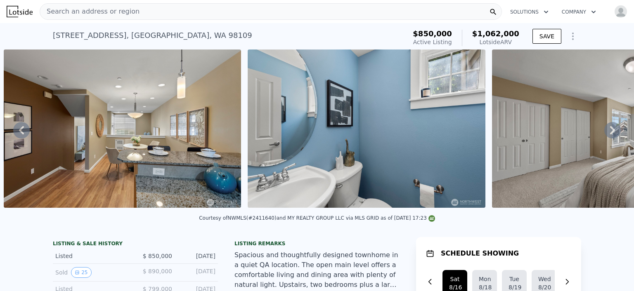
click at [604, 132] on icon at bounding box center [612, 130] width 17 height 17
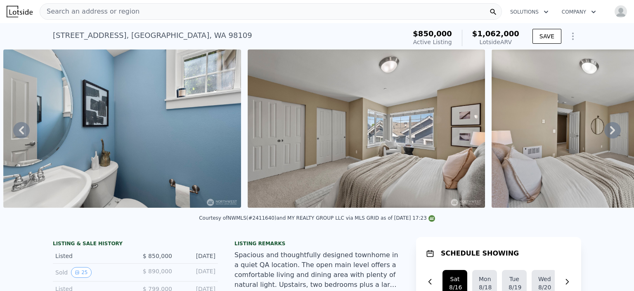
click at [604, 132] on icon at bounding box center [612, 130] width 17 height 17
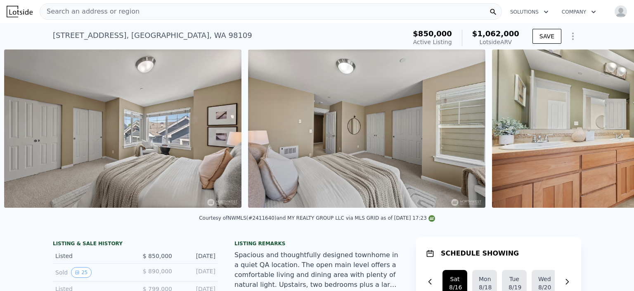
scroll to position [0, 3063]
click at [603, 132] on div "• + − • + − STREET VIEW Loading... SATELLITE VIEW" at bounding box center [317, 130] width 634 height 161
click at [604, 132] on icon at bounding box center [612, 130] width 17 height 17
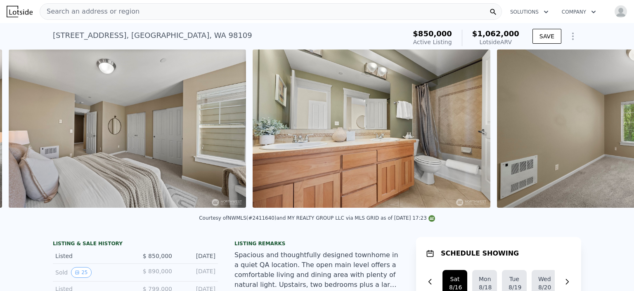
scroll to position [0, 3307]
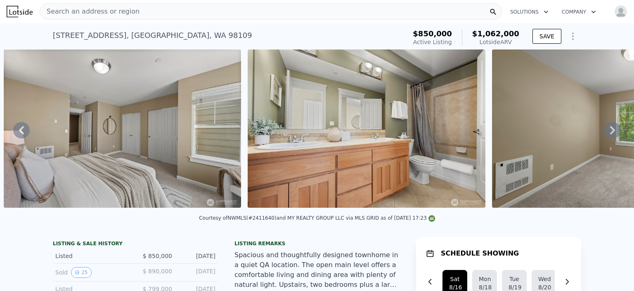
click at [604, 132] on icon at bounding box center [612, 130] width 17 height 17
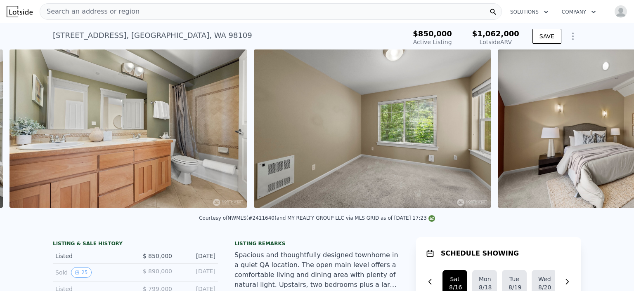
scroll to position [0, 3552]
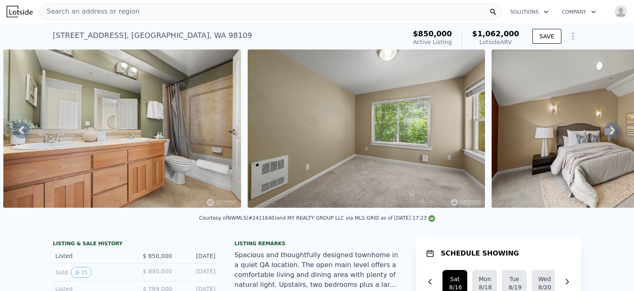
click at [604, 132] on icon at bounding box center [612, 130] width 17 height 17
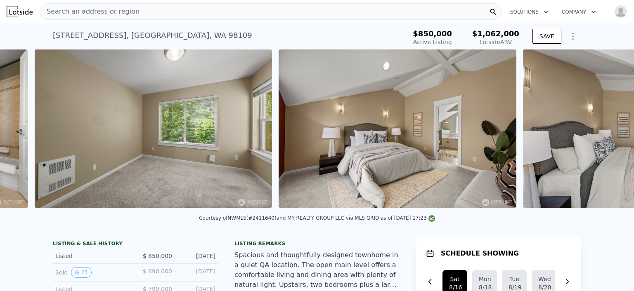
scroll to position [0, 3796]
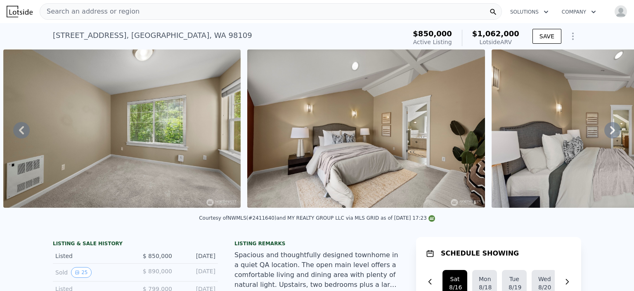
click at [604, 132] on icon at bounding box center [612, 130] width 17 height 17
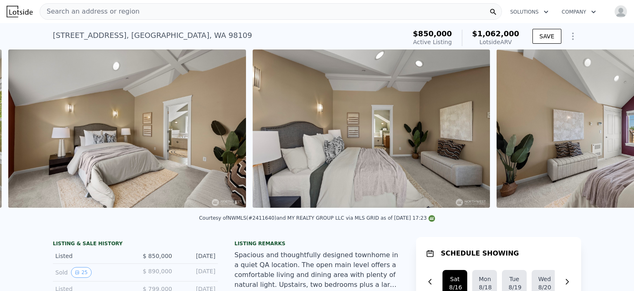
scroll to position [0, 4040]
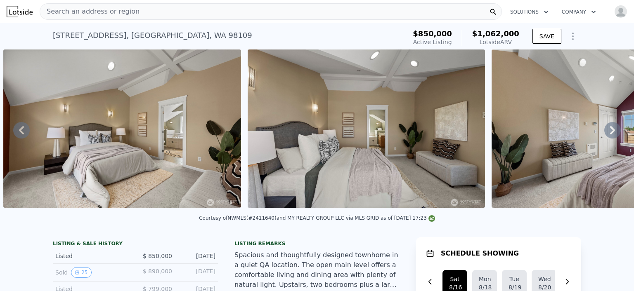
drag, startPoint x: 48, startPoint y: 36, endPoint x: 111, endPoint y: 31, distance: 62.9
click at [111, 31] on div "63 Etruria St Apt B , Seattle , WA 98109 Active at $850k (~ARV $1.062m ) $850,0…" at bounding box center [317, 36] width 634 height 26
copy div "63 Etruria St Apt B"
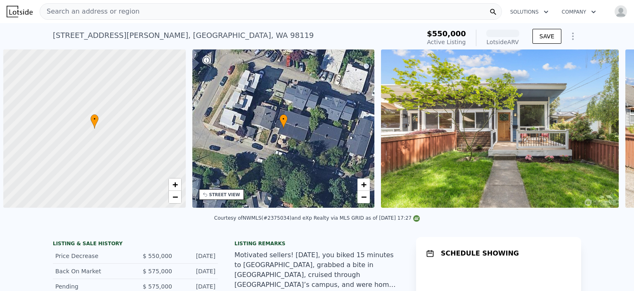
scroll to position [0, 3]
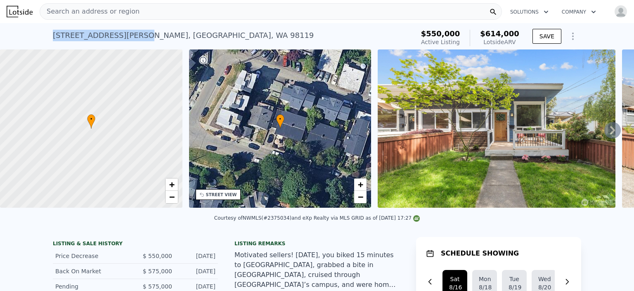
drag, startPoint x: 45, startPoint y: 34, endPoint x: 131, endPoint y: 31, distance: 86.3
click at [131, 31] on div "[STREET_ADDRESS][PERSON_NAME] Active at $550k (~ARV $614k ) $550,000 Active Lis…" at bounding box center [317, 36] width 634 height 26
copy div "[STREET_ADDRESS][PERSON_NAME]"
drag, startPoint x: 268, startPoint y: 224, endPoint x: 288, endPoint y: 223, distance: 19.9
click at [288, 221] on div "Courtesy of NWMLS (#2375034) and eXp Realty via MLS GRID as of [DATE] 17:27" at bounding box center [317, 218] width 206 height 6
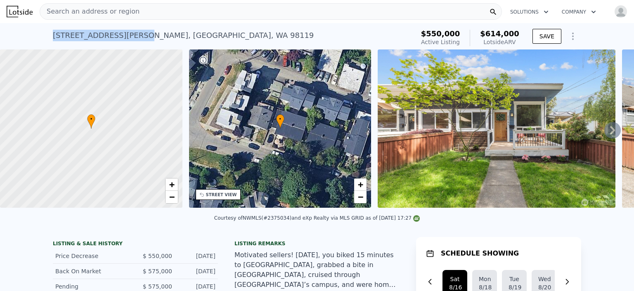
copy div "2375034)"
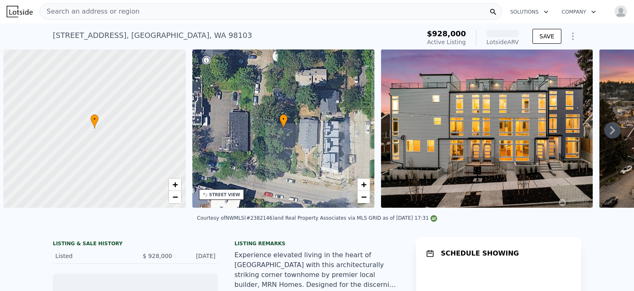
scroll to position [0, 3]
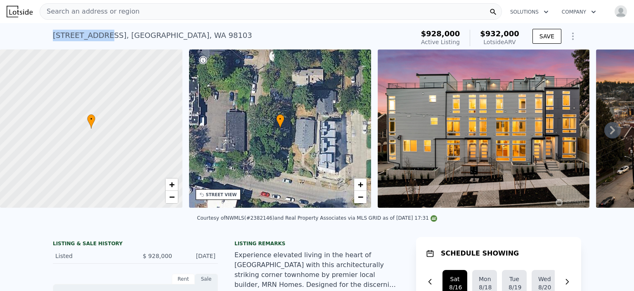
drag, startPoint x: 50, startPoint y: 35, endPoint x: 96, endPoint y: 33, distance: 46.3
click at [96, 33] on div "[STREET_ADDRESS]" at bounding box center [152, 36] width 199 height 12
copy div "724 N 36th St"
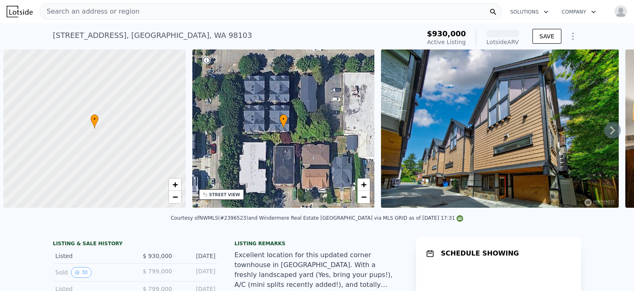
scroll to position [0, 3]
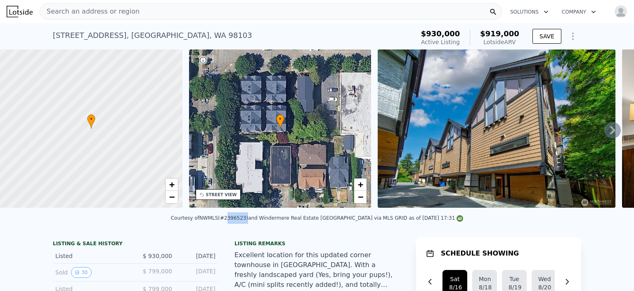
drag, startPoint x: 245, startPoint y: 223, endPoint x: 264, endPoint y: 222, distance: 19.4
click at [264, 221] on div "Courtesy of NWMLS (#2396523) and Windermere Real Estate Midtown via MLS GRID as…" at bounding box center [317, 218] width 293 height 6
copy div "2396523"
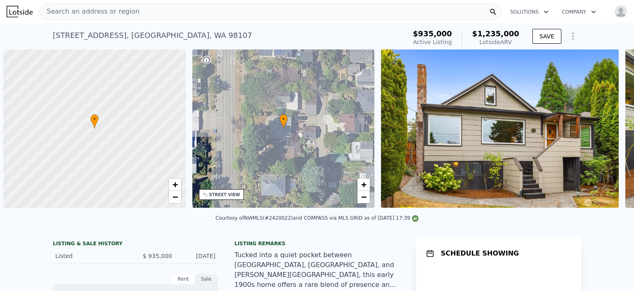
scroll to position [0, 3]
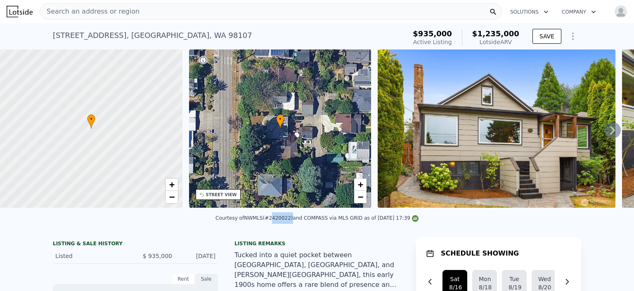
drag, startPoint x: 269, startPoint y: 223, endPoint x: 287, endPoint y: 223, distance: 18.6
click at [287, 221] on div "Courtesy of NWMLS (#2420022) and COMPASS via MLS GRID as of [DATE] 17:39" at bounding box center [316, 218] width 203 height 6
copy div "2420022"
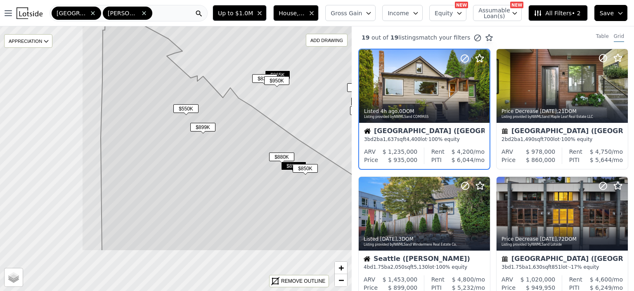
drag, startPoint x: 181, startPoint y: 82, endPoint x: 303, endPoint y: 17, distance: 138.0
click at [303, 17] on div "Open main menu Seattle Queen Anne (Seattle) Up to $1.0M House, Townhouse, Multi…" at bounding box center [317, 145] width 634 height 291
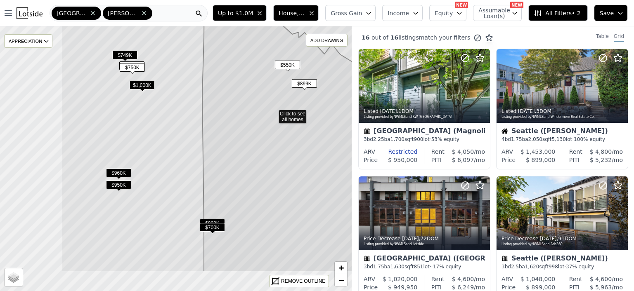
drag, startPoint x: 176, startPoint y: 175, endPoint x: 274, endPoint y: 128, distance: 107.8
click at [274, 128] on icon at bounding box center [274, 113] width 424 height 320
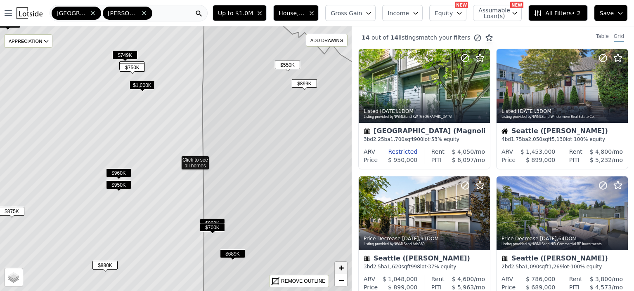
click at [344, 266] on link "+" at bounding box center [341, 268] width 12 height 12
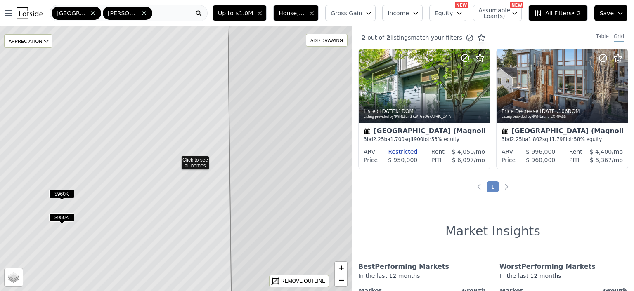
click at [58, 195] on span "$960K" at bounding box center [61, 194] width 25 height 9
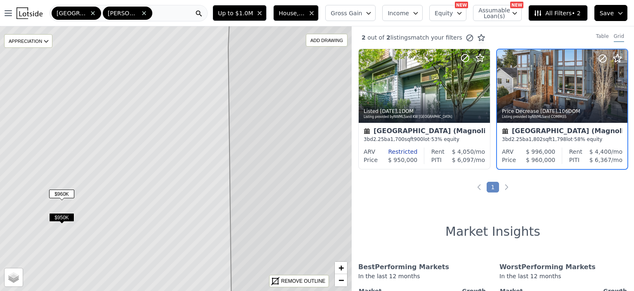
click at [59, 218] on span "$950K" at bounding box center [61, 217] width 25 height 9
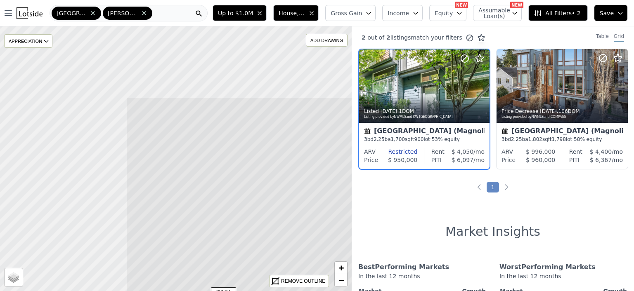
drag, startPoint x: 82, startPoint y: 114, endPoint x: 244, endPoint y: 212, distance: 189.1
click at [244, 212] on icon at bounding box center [338, 257] width 424 height 320
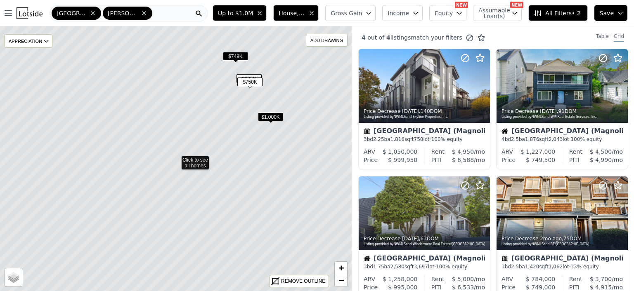
click at [244, 212] on icon at bounding box center [176, 159] width 424 height 320
click at [269, 115] on span "$1,000K" at bounding box center [270, 117] width 25 height 9
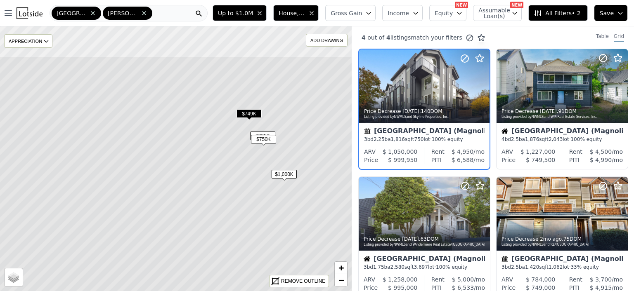
drag, startPoint x: 163, startPoint y: 113, endPoint x: 177, endPoint y: 170, distance: 59.0
click at [177, 170] on icon at bounding box center [190, 217] width 424 height 320
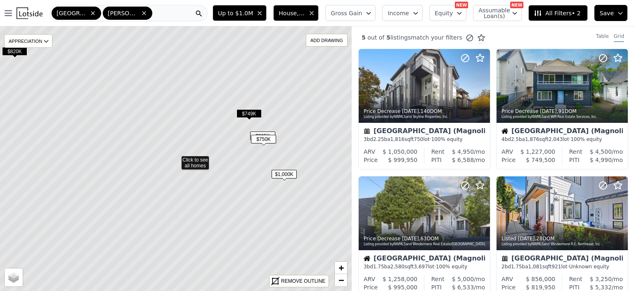
click at [253, 113] on span "$749K" at bounding box center [249, 113] width 25 height 9
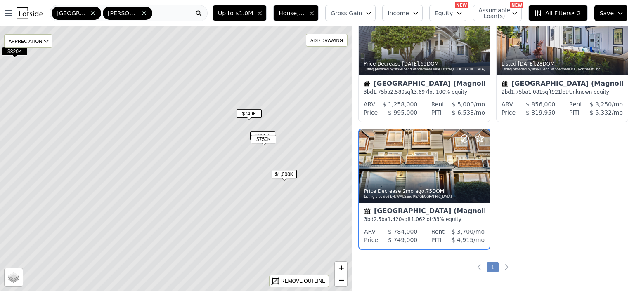
scroll to position [192, 0]
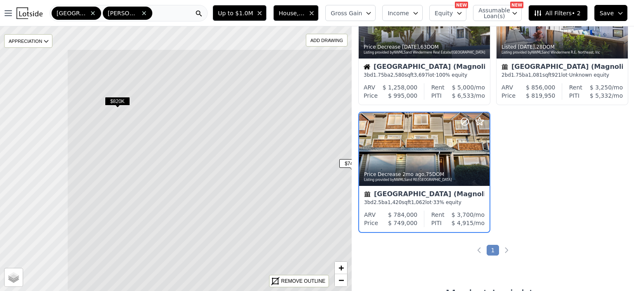
drag, startPoint x: 144, startPoint y: 136, endPoint x: 235, endPoint y: 213, distance: 119.2
click at [235, 213] on icon at bounding box center [279, 209] width 424 height 320
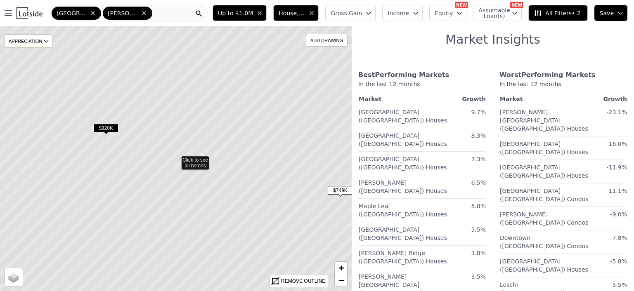
scroll to position [64, 0]
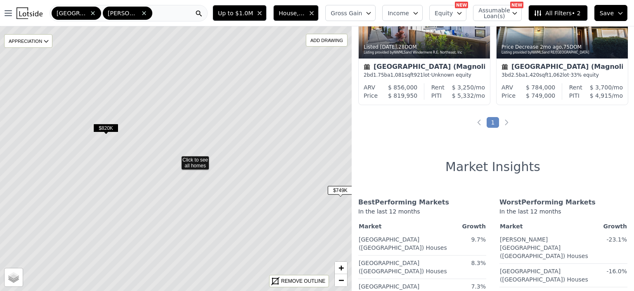
click at [106, 126] on span "$820K" at bounding box center [105, 128] width 25 height 9
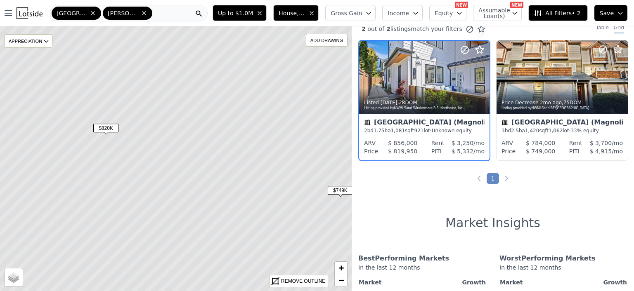
scroll to position [0, 0]
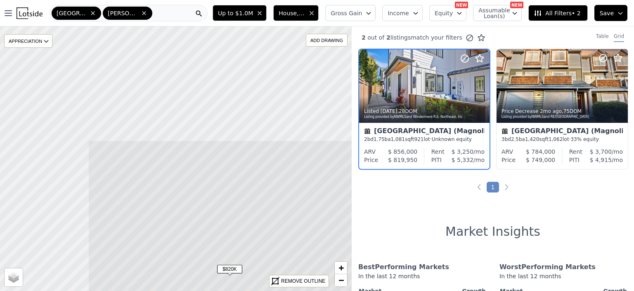
drag, startPoint x: 164, startPoint y: 124, endPoint x: 288, endPoint y: 265, distance: 187.8
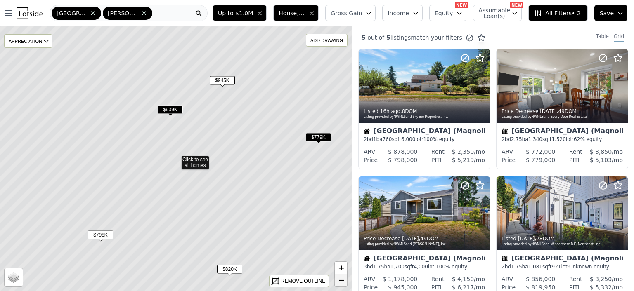
click at [341, 279] on span "−" at bounding box center [341, 280] width 5 height 10
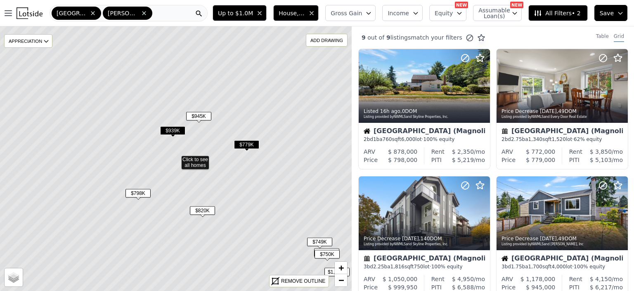
click at [198, 111] on icon at bounding box center [176, 159] width 424 height 320
click at [198, 115] on span "$945K" at bounding box center [198, 116] width 25 height 9
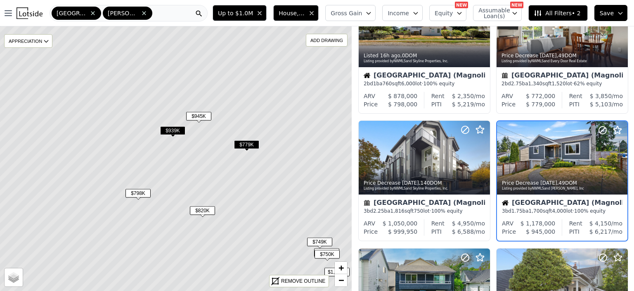
scroll to position [64, 0]
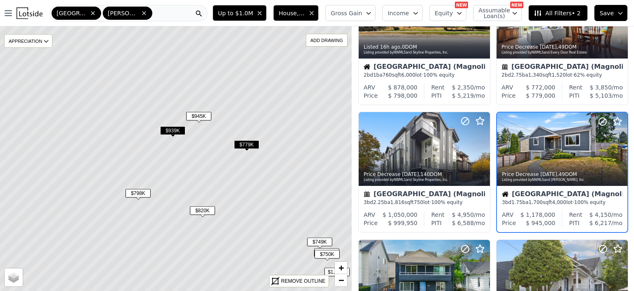
click at [173, 131] on span "$939K" at bounding box center [172, 130] width 25 height 9
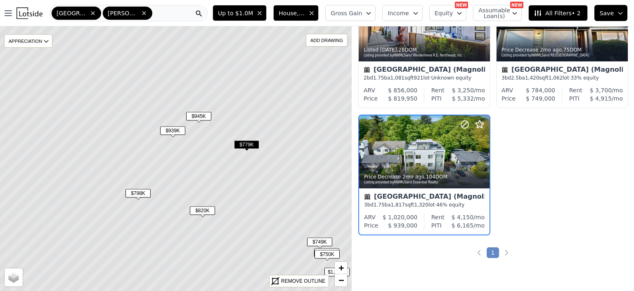
scroll to position [447, 0]
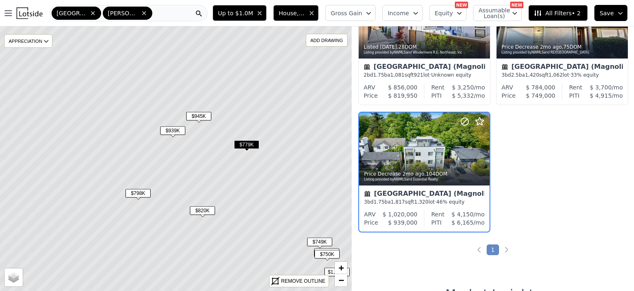
click at [199, 118] on span "$945K" at bounding box center [198, 116] width 25 height 9
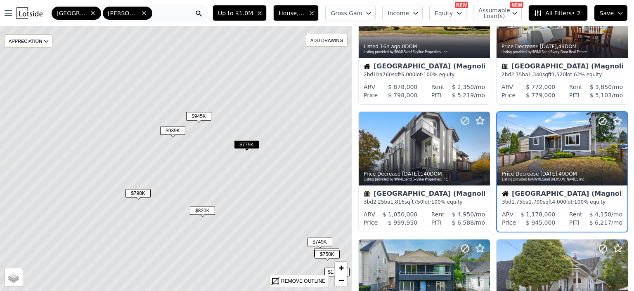
scroll to position [64, 0]
click at [546, 152] on div at bounding box center [562, 149] width 130 height 73
click at [200, 116] on span "$945K" at bounding box center [198, 116] width 25 height 9
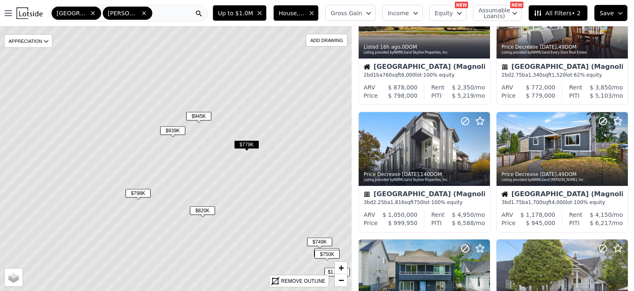
click at [200, 116] on span "$945K" at bounding box center [198, 116] width 25 height 9
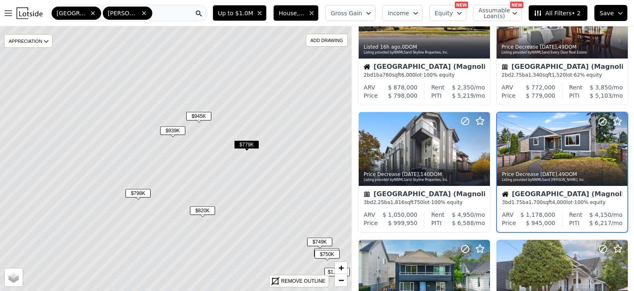
click at [197, 118] on span "$945K" at bounding box center [198, 116] width 25 height 9
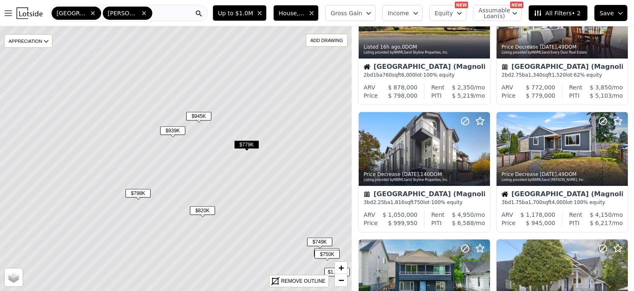
click at [197, 118] on span "$945K" at bounding box center [198, 116] width 25 height 9
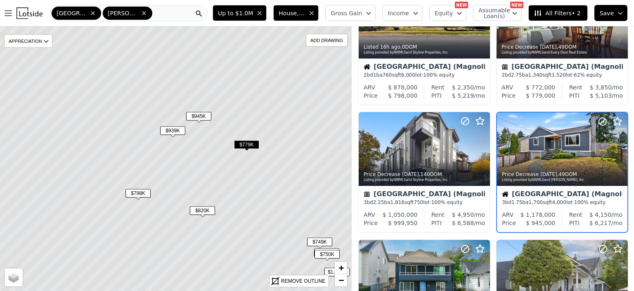
click at [198, 209] on span "$820K" at bounding box center [202, 210] width 25 height 9
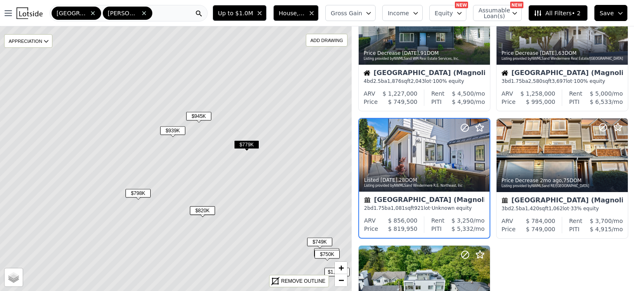
click at [198, 209] on span "$820K" at bounding box center [202, 210] width 25 height 9
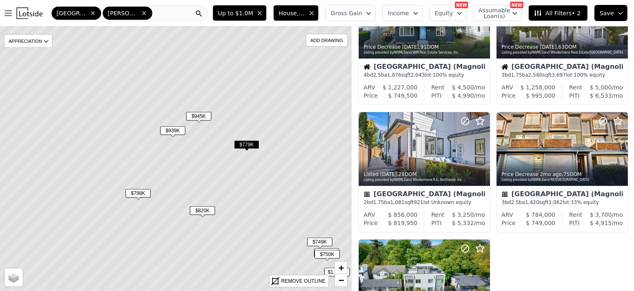
click at [246, 144] on span "$779K" at bounding box center [246, 144] width 25 height 9
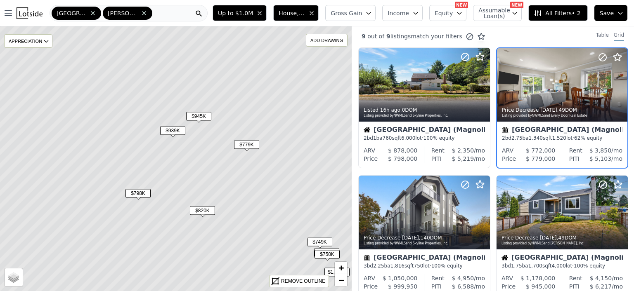
scroll to position [0, 0]
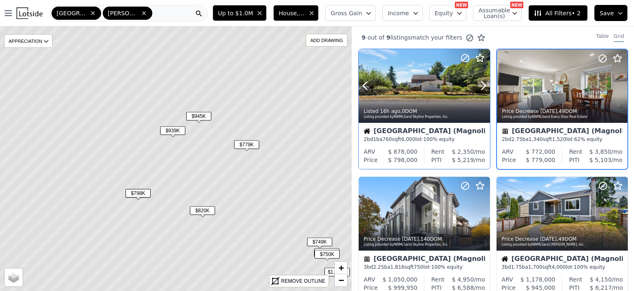
click at [408, 89] on div at bounding box center [424, 86] width 131 height 74
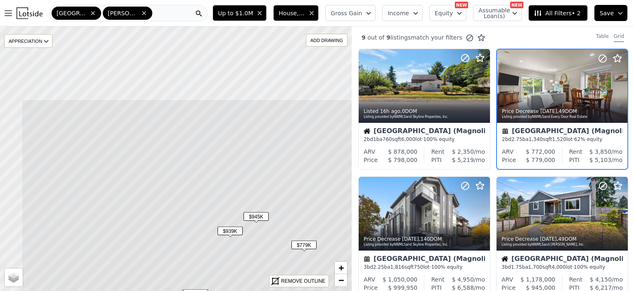
drag, startPoint x: 215, startPoint y: 131, endPoint x: 272, endPoint y: 232, distance: 115.6
click at [272, 232] on icon at bounding box center [233, 259] width 424 height 320
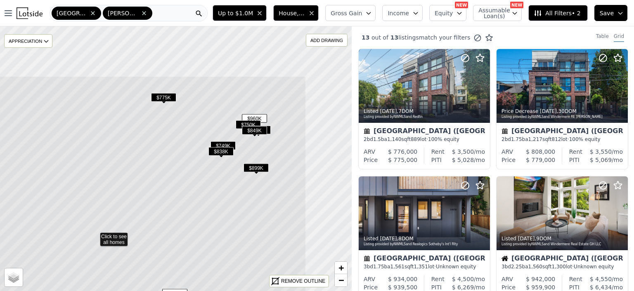
drag, startPoint x: 241, startPoint y: 115, endPoint x: 159, endPoint y: 192, distance: 112.1
click at [159, 192] on icon at bounding box center [95, 236] width 424 height 320
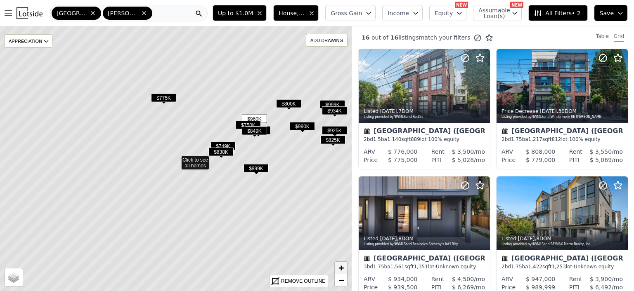
click at [337, 268] on link "+" at bounding box center [341, 268] width 12 height 12
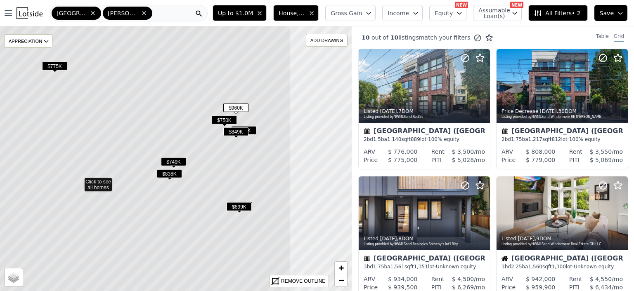
drag, startPoint x: 280, startPoint y: 164, endPoint x: 183, endPoint y: 186, distance: 99.4
click at [183, 186] on icon at bounding box center [79, 181] width 424 height 320
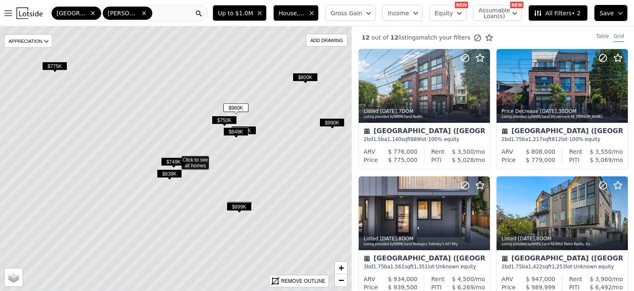
click at [236, 107] on span "$960K" at bounding box center [235, 108] width 25 height 9
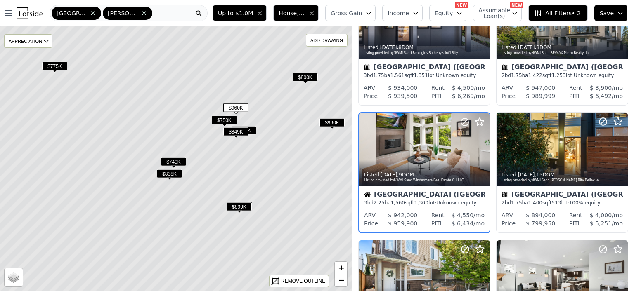
scroll to position [192, 0]
click at [301, 78] on span "$800K" at bounding box center [305, 77] width 25 height 9
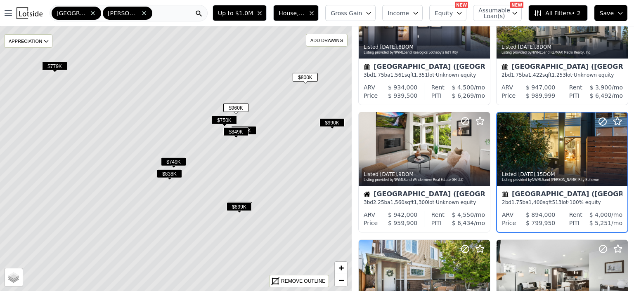
click at [305, 12] on span "House, Townhouse, Multifamily" at bounding box center [292, 13] width 26 height 8
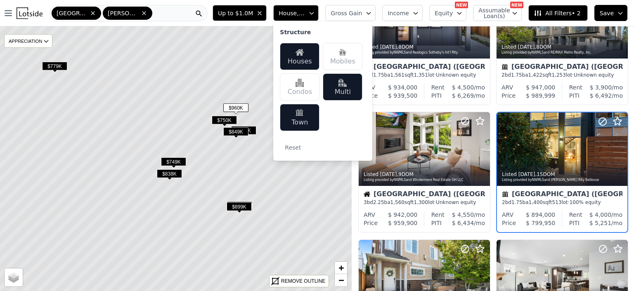
click at [313, 120] on div "Town" at bounding box center [300, 117] width 40 height 27
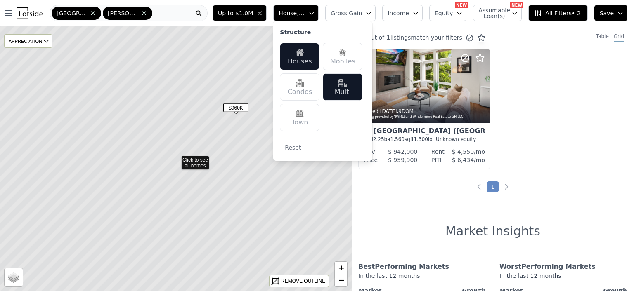
click at [234, 108] on span "$960K" at bounding box center [235, 108] width 25 height 9
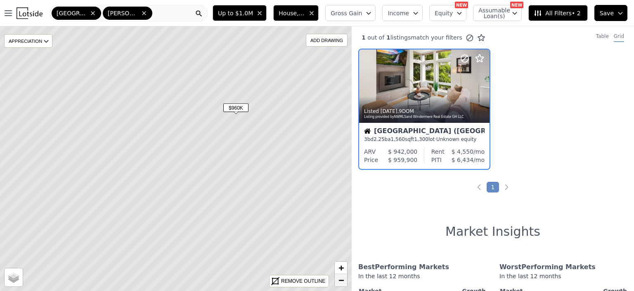
click at [343, 281] on span "−" at bounding box center [341, 280] width 5 height 10
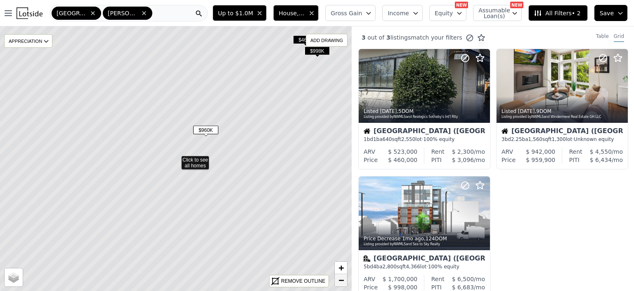
click at [343, 281] on span "−" at bounding box center [341, 280] width 5 height 10
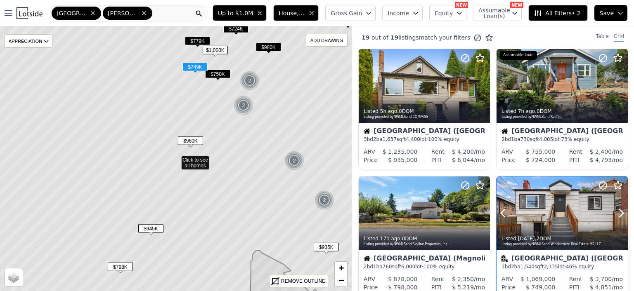
click at [561, 211] on div at bounding box center [562, 214] width 131 height 74
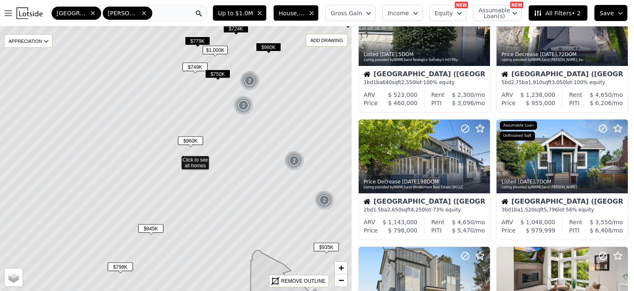
scroll to position [314, 0]
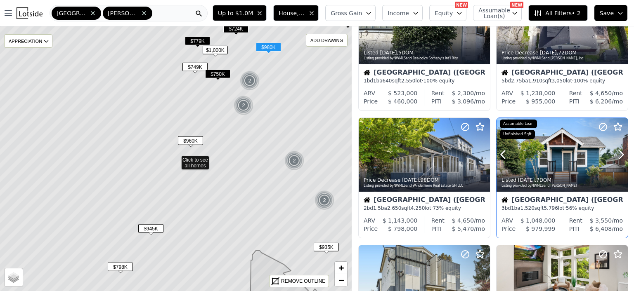
click at [553, 158] on div at bounding box center [562, 155] width 131 height 74
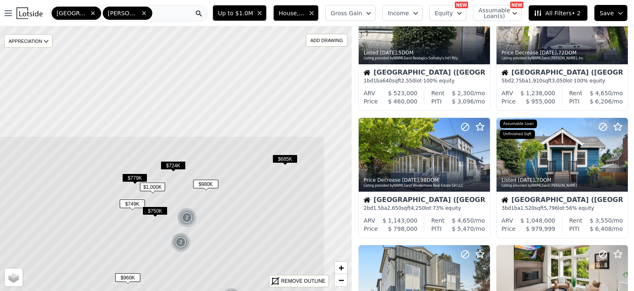
drag, startPoint x: 277, startPoint y: 88, endPoint x: 214, endPoint y: 225, distance: 150.7
click at [214, 225] on icon at bounding box center [113, 296] width 424 height 320
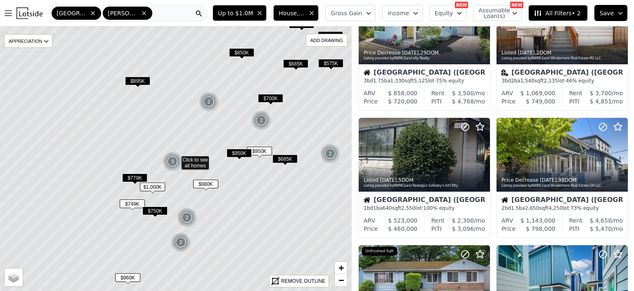
scroll to position [441, 0]
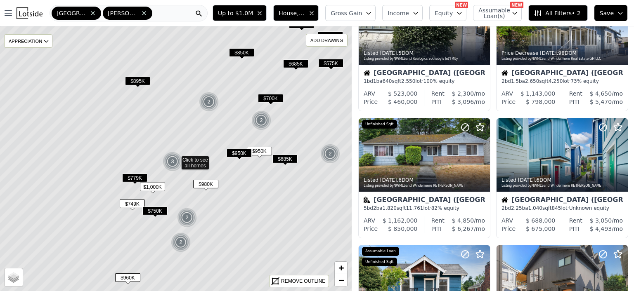
click at [137, 80] on span "$895K" at bounding box center [137, 81] width 25 height 9
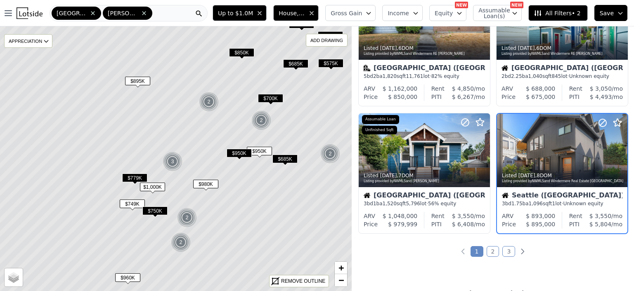
scroll to position [575, 0]
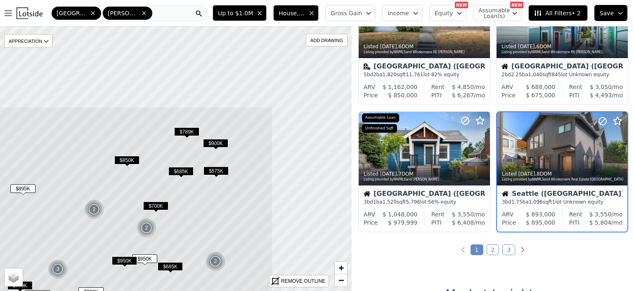
drag, startPoint x: 239, startPoint y: 89, endPoint x: 118, endPoint y: 198, distance: 162.8
click at [118, 198] on icon at bounding box center [61, 267] width 424 height 320
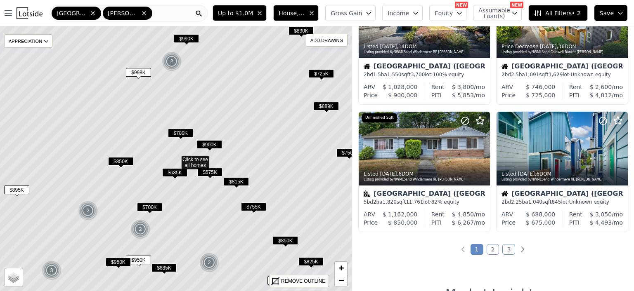
scroll to position [702, 0]
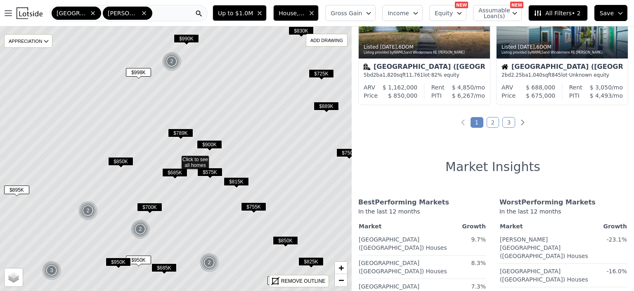
click at [140, 72] on span "$998K" at bounding box center [138, 72] width 25 height 9
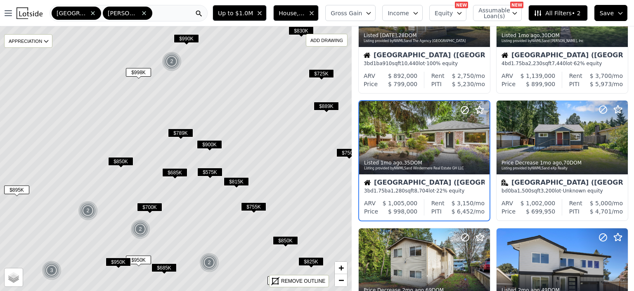
scroll to position [192, 0]
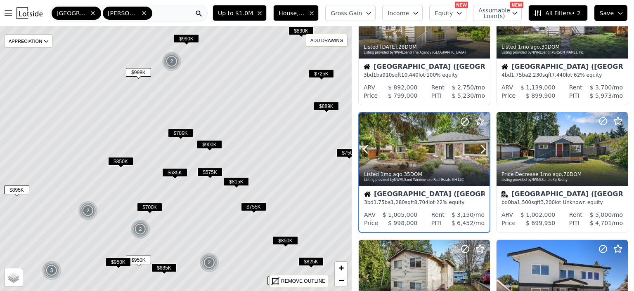
click at [417, 160] on div at bounding box center [424, 167] width 130 height 15
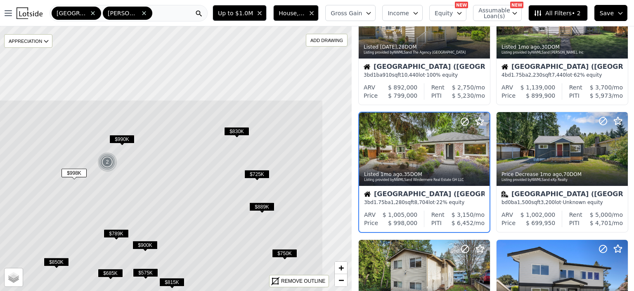
drag, startPoint x: 133, startPoint y: 103, endPoint x: 51, endPoint y: 206, distance: 131.9
click at [51, 206] on icon at bounding box center [112, 260] width 424 height 320
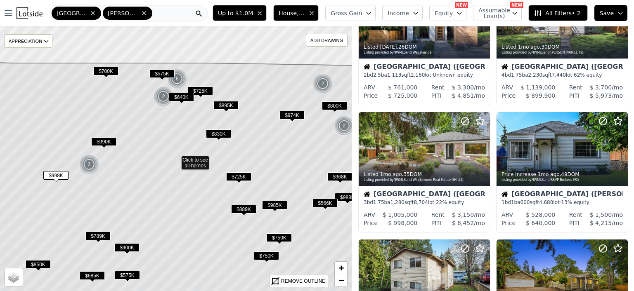
click at [106, 69] on span "$700K" at bounding box center [105, 71] width 25 height 9
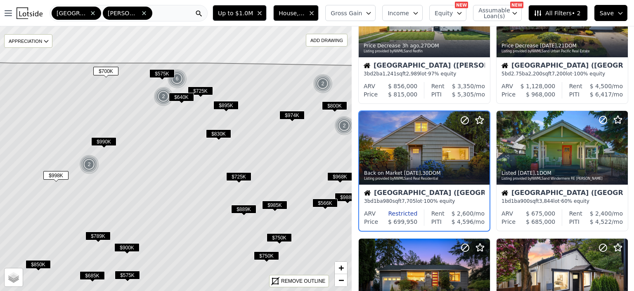
scroll to position [64, 0]
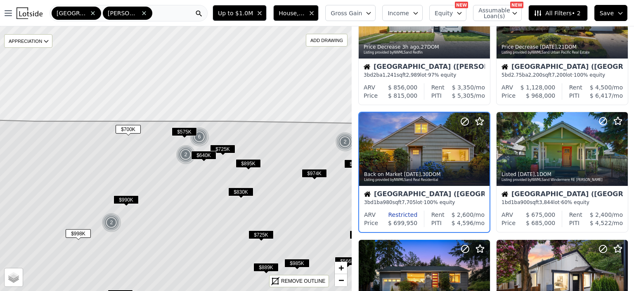
drag, startPoint x: 24, startPoint y: 107, endPoint x: 46, endPoint y: 163, distance: 60.4
click at [46, 163] on icon at bounding box center [198, 248] width 424 height 257
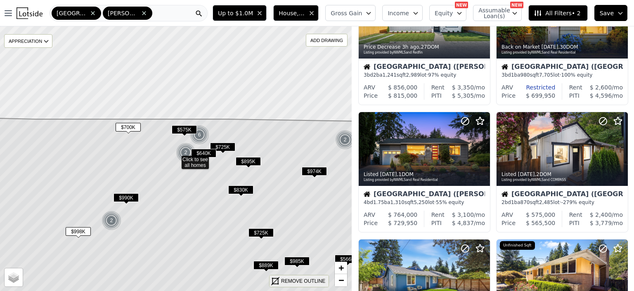
click at [305, 282] on div "REMOVE OUTLINE" at bounding box center [303, 281] width 44 height 7
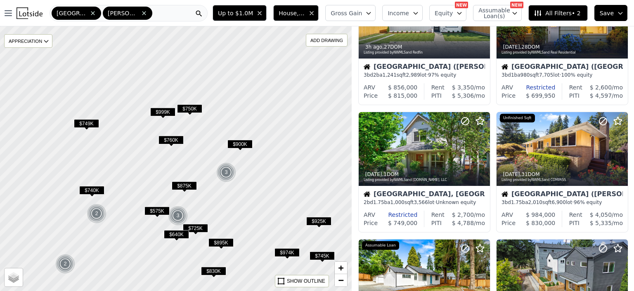
drag, startPoint x: 83, startPoint y: 125, endPoint x: 55, endPoint y: 206, distance: 85.8
click at [55, 206] on div at bounding box center [176, 159] width 422 height 318
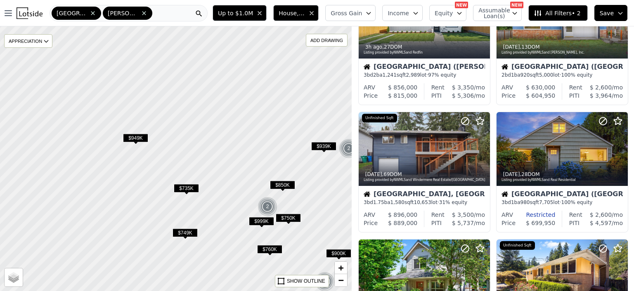
drag, startPoint x: 108, startPoint y: 57, endPoint x: 211, endPoint y: 165, distance: 148.3
click at [211, 165] on div at bounding box center [177, 159] width 422 height 318
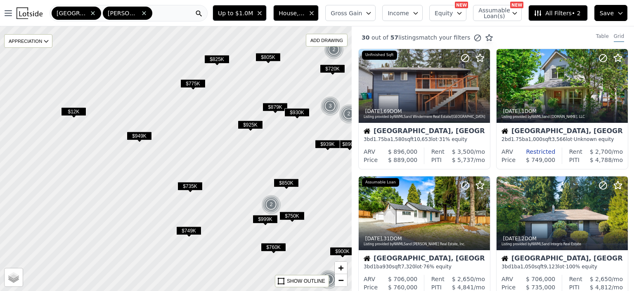
click at [140, 137] on span "$949K" at bounding box center [139, 136] width 25 height 9
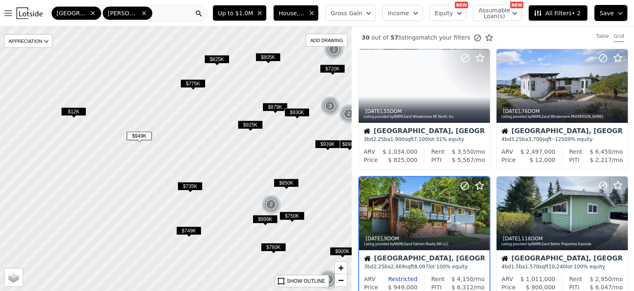
scroll to position [64, 0]
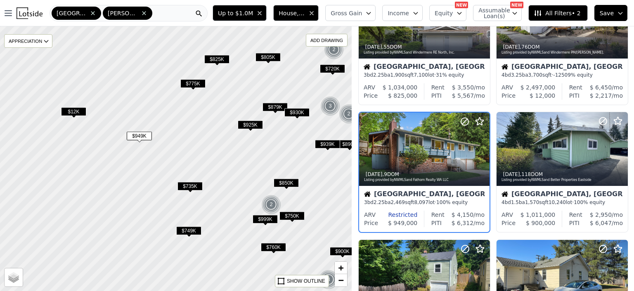
click at [193, 84] on span "$775K" at bounding box center [192, 83] width 25 height 9
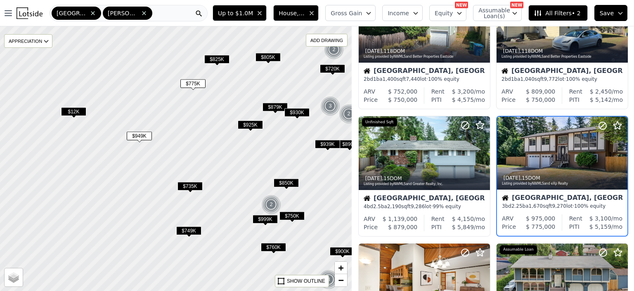
scroll to position [320, 0]
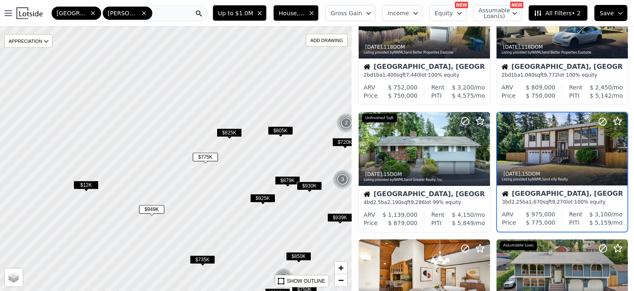
drag, startPoint x: 155, startPoint y: 95, endPoint x: 168, endPoint y: 174, distance: 79.9
click at [168, 174] on div at bounding box center [177, 159] width 422 height 318
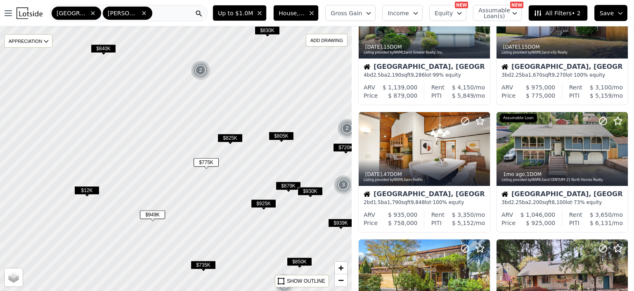
scroll to position [192, 0]
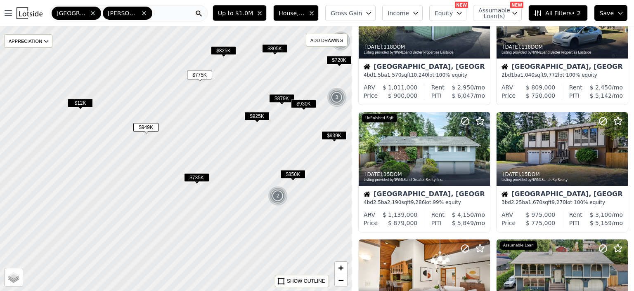
drag, startPoint x: 177, startPoint y: 147, endPoint x: 170, endPoint y: 59, distance: 87.8
click at [170, 59] on div at bounding box center [176, 159] width 422 height 318
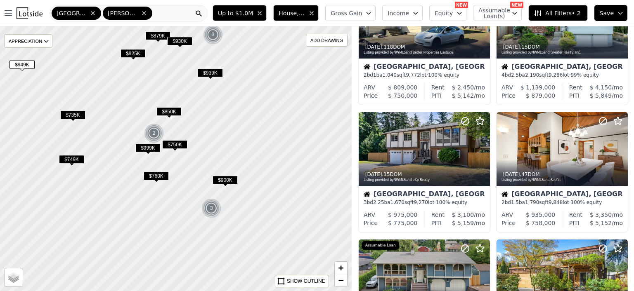
drag, startPoint x: 237, startPoint y: 123, endPoint x: 113, endPoint y: 61, distance: 138.8
click at [113, 61] on div at bounding box center [176, 159] width 422 height 318
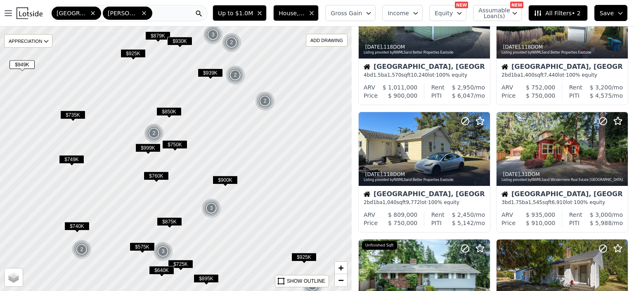
scroll to position [447, 0]
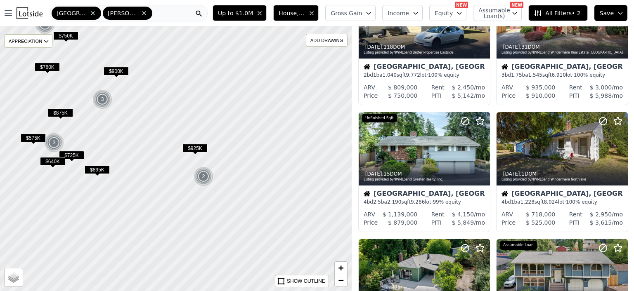
drag, startPoint x: 178, startPoint y: 117, endPoint x: 69, endPoint y: 8, distance: 154.1
click at [69, 8] on div "Open main menu Seattle Queen Anne (Seattle) Up to $1.0M House, Multifamily Gros…" at bounding box center [317, 145] width 634 height 291
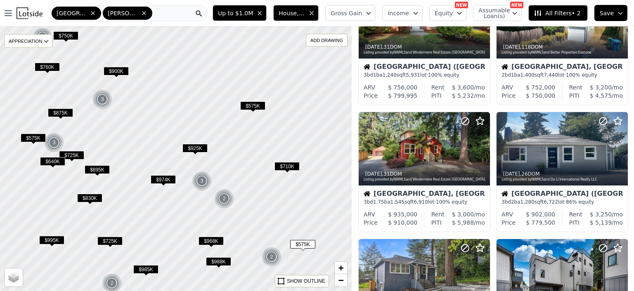
scroll to position [575, 0]
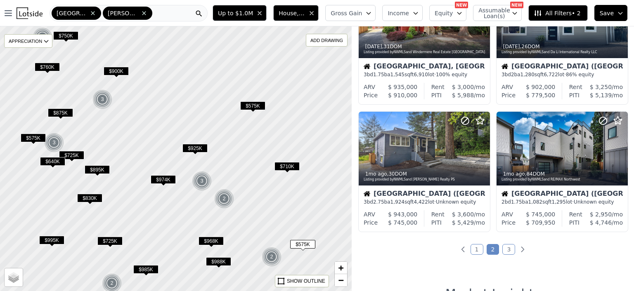
click at [198, 148] on span "$925K" at bounding box center [194, 148] width 25 height 9
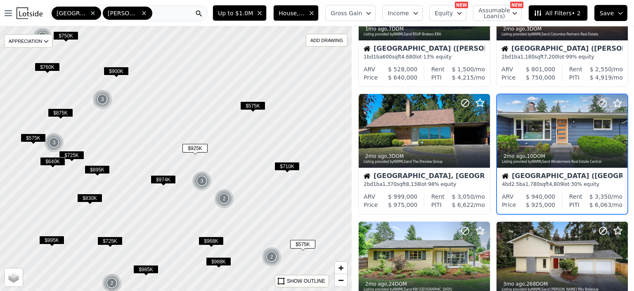
scroll to position [64, 0]
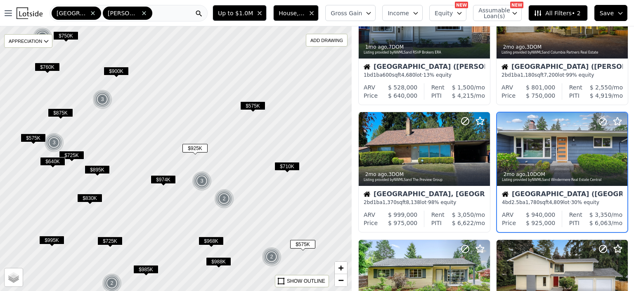
click at [286, 161] on div at bounding box center [176, 159] width 422 height 318
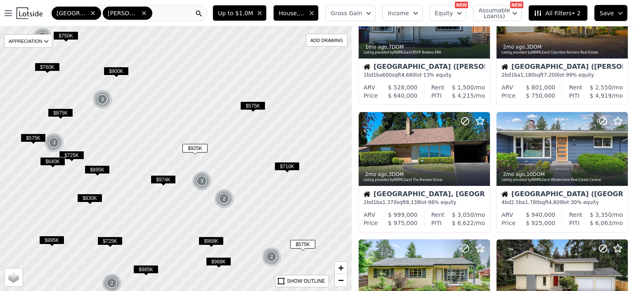
click at [289, 168] on span "$710K" at bounding box center [287, 166] width 25 height 9
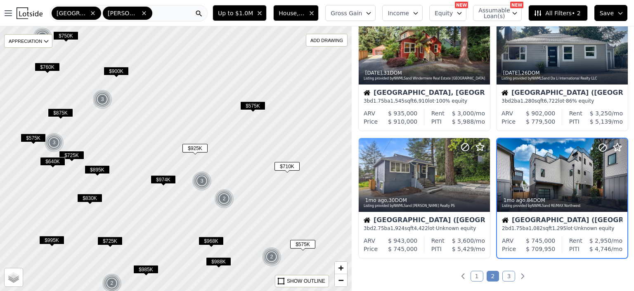
scroll to position [575, 0]
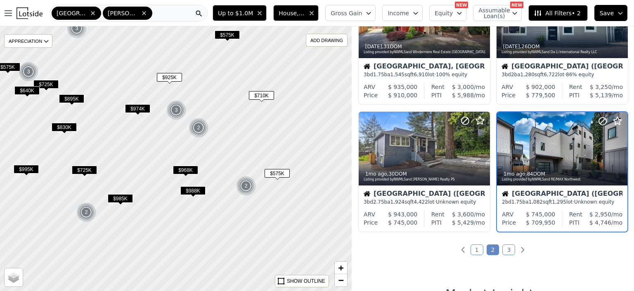
drag, startPoint x: 254, startPoint y: 166, endPoint x: 228, endPoint y: 95, distance: 75.5
click at [228, 95] on div at bounding box center [176, 159] width 422 height 318
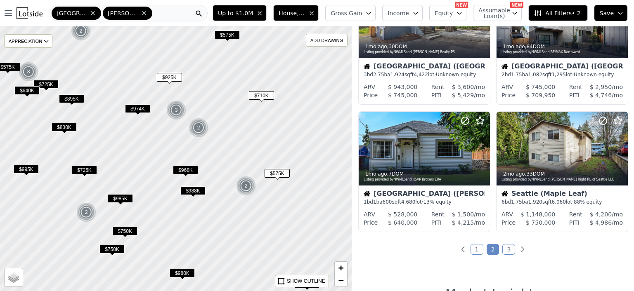
scroll to position [447, 0]
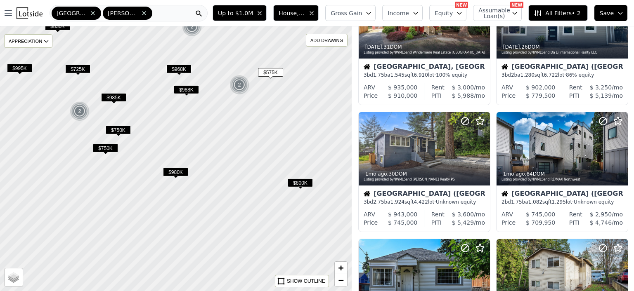
drag, startPoint x: 252, startPoint y: 225, endPoint x: 246, endPoint y: 123, distance: 101.4
click at [246, 123] on div at bounding box center [176, 159] width 422 height 318
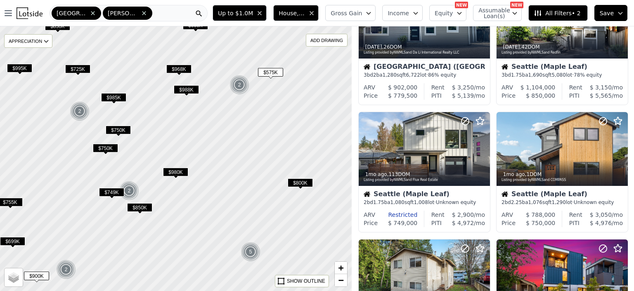
click at [299, 180] on span "$800K" at bounding box center [300, 183] width 25 height 9
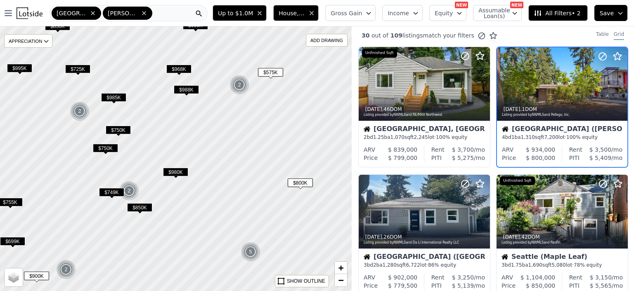
scroll to position [0, 0]
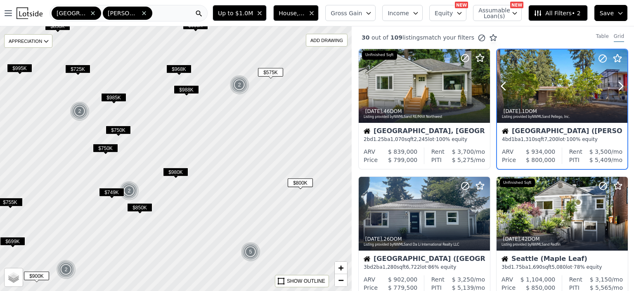
click at [555, 95] on div at bounding box center [562, 86] width 130 height 73
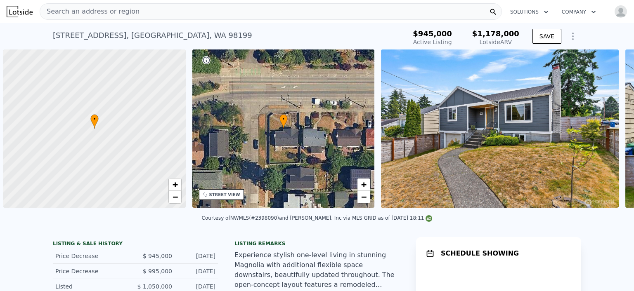
scroll to position [0, 3]
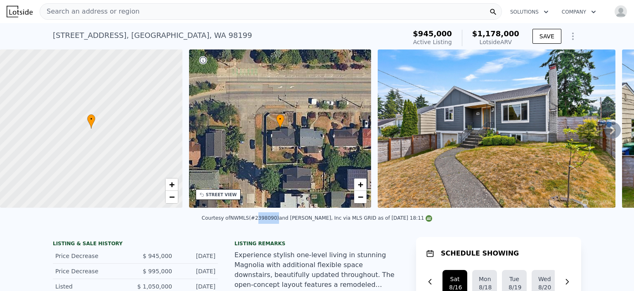
drag, startPoint x: 263, startPoint y: 224, endPoint x: 282, endPoint y: 222, distance: 19.2
click at [282, 221] on div "Courtesy of NWMLS (#2398090) and John L. Scott, Inc via MLS GRID as of 08/14/20…" at bounding box center [317, 218] width 231 height 6
copy div "2398090"
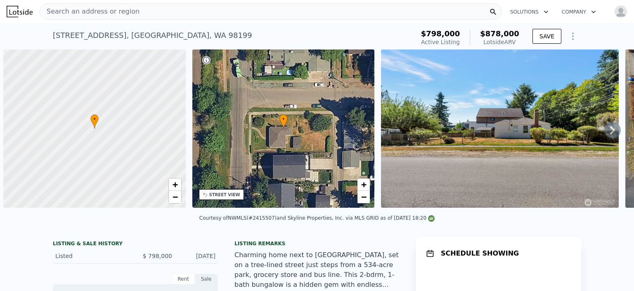
scroll to position [0, 3]
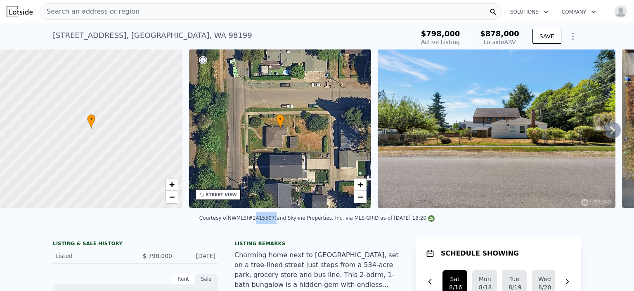
drag, startPoint x: 258, startPoint y: 223, endPoint x: 275, endPoint y: 224, distance: 17.8
click at [275, 221] on div "Courtesy of NWMLS (#2415507) and Skyline Properties, Inc. via MLS GRID as of [D…" at bounding box center [316, 218] width 235 height 6
copy div "2415507"
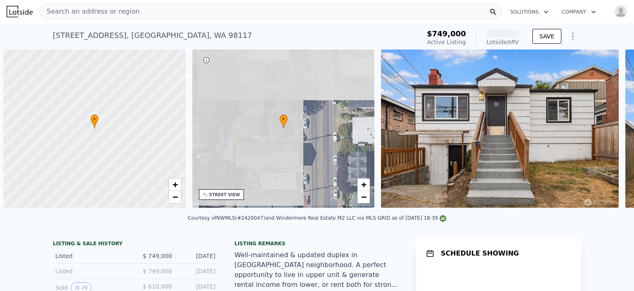
scroll to position [0, 3]
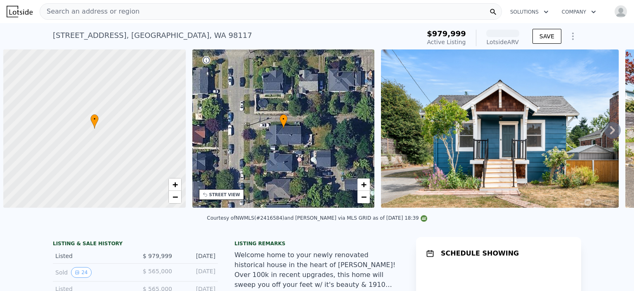
scroll to position [0, 3]
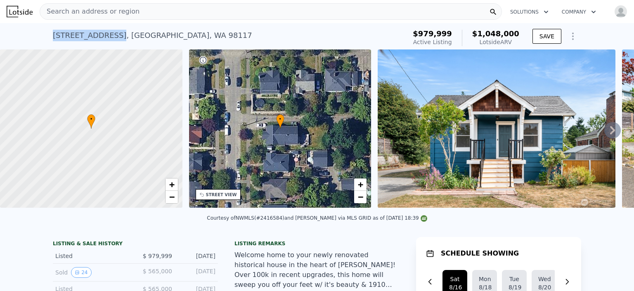
drag, startPoint x: 48, startPoint y: 36, endPoint x: 111, endPoint y: 38, distance: 62.4
click at [111, 38] on div "[STREET_ADDRESS] Active at $979,999 (~ARV $1.048m ) $979,999 Active Listing $1,…" at bounding box center [317, 36] width 634 height 26
copy div "[STREET_ADDRESS]"
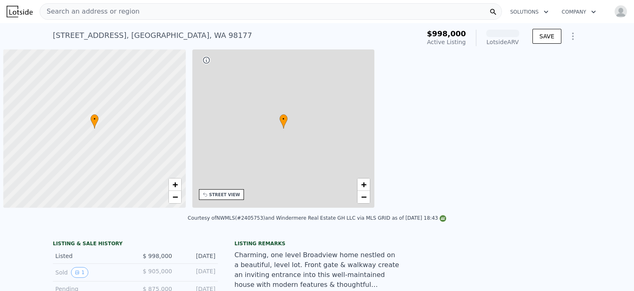
scroll to position [0, 3]
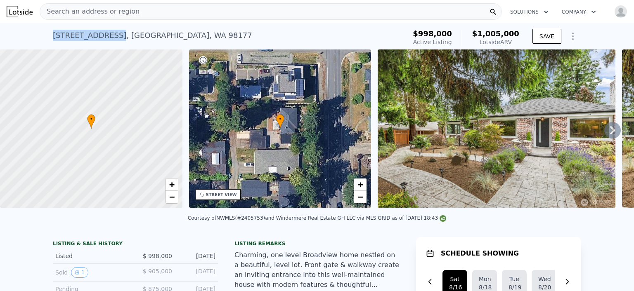
drag, startPoint x: 49, startPoint y: 35, endPoint x: 110, endPoint y: 34, distance: 61.1
click at [110, 34] on div "12051 3rd Ave NW , Seattle , WA 98177 Active at $998k (~ARV $1.005m ) $998,000 …" at bounding box center [317, 36] width 634 height 26
copy div "12051 3rd Ave NW"
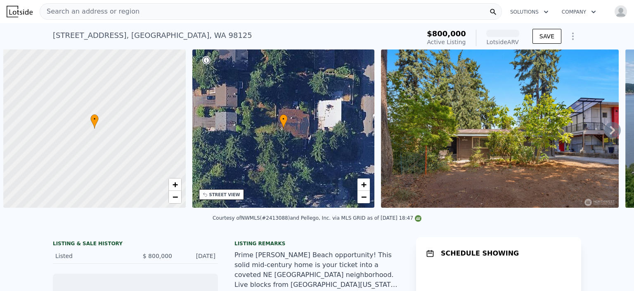
scroll to position [0, 3]
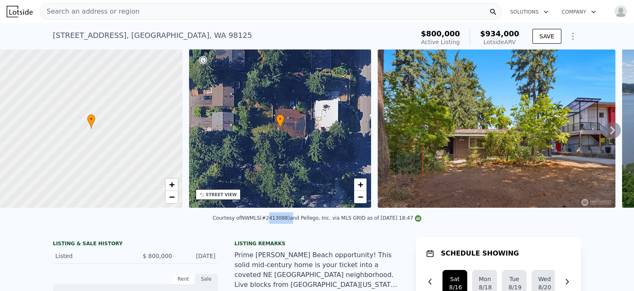
drag, startPoint x: 268, startPoint y: 223, endPoint x: 288, endPoint y: 223, distance: 19.4
click at [288, 221] on div "Courtesy of NWMLS (#2413088) and Pellego, Inc. via MLS GRID as of [DATE] 18:47" at bounding box center [317, 218] width 209 height 6
copy div "2413088)"
